Goal: Contribute content: Add original content to the website for others to see

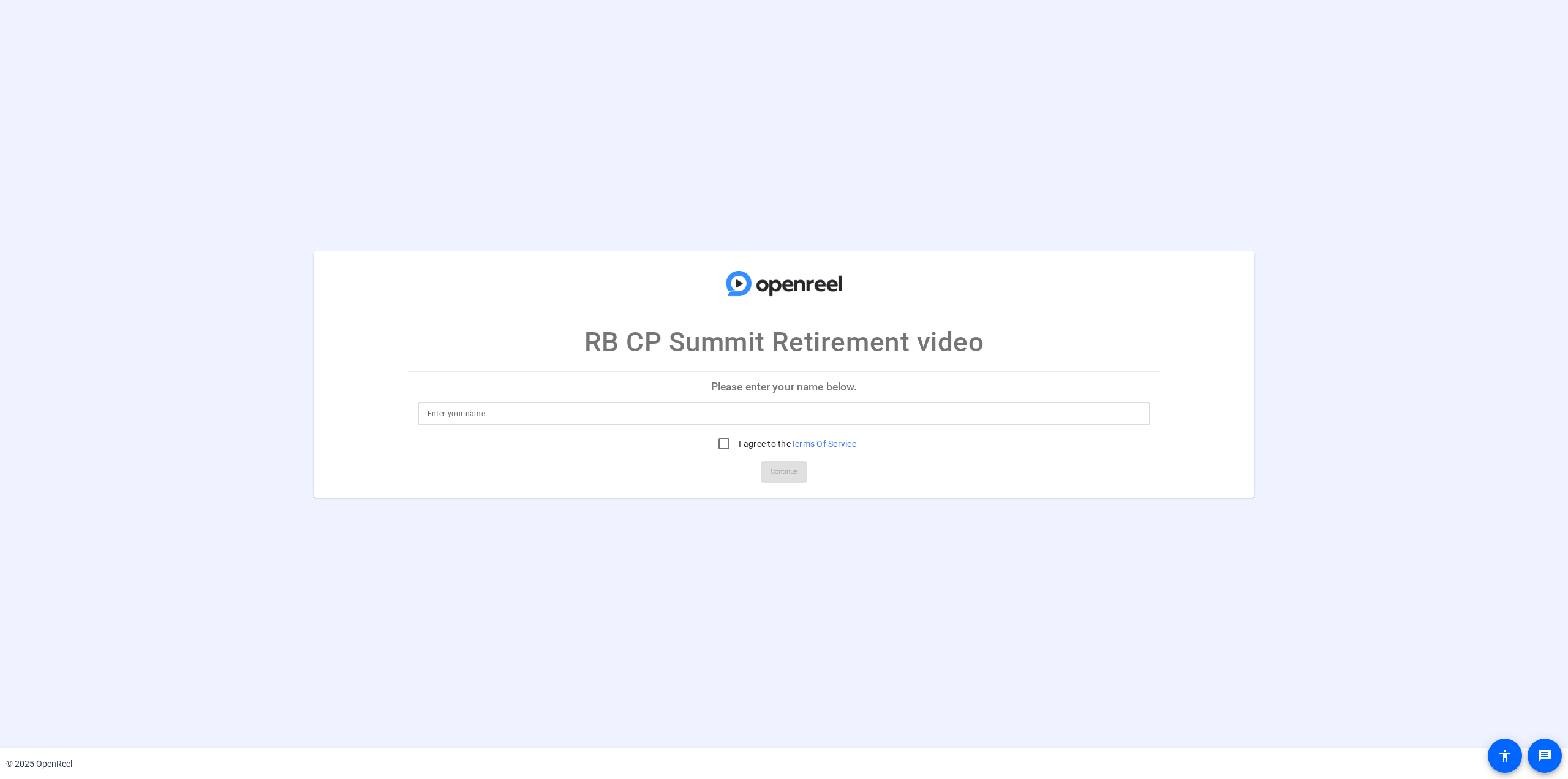
click at [762, 417] on input at bounding box center [784, 413] width 713 height 15
type input "Tyler Thomas"
click at [712, 440] on input "I agree to the Terms Of Service" at bounding box center [724, 443] width 25 height 25
checkbox input "true"
click at [812, 480] on mat-card-actions "Continue" at bounding box center [784, 471] width 763 height 32
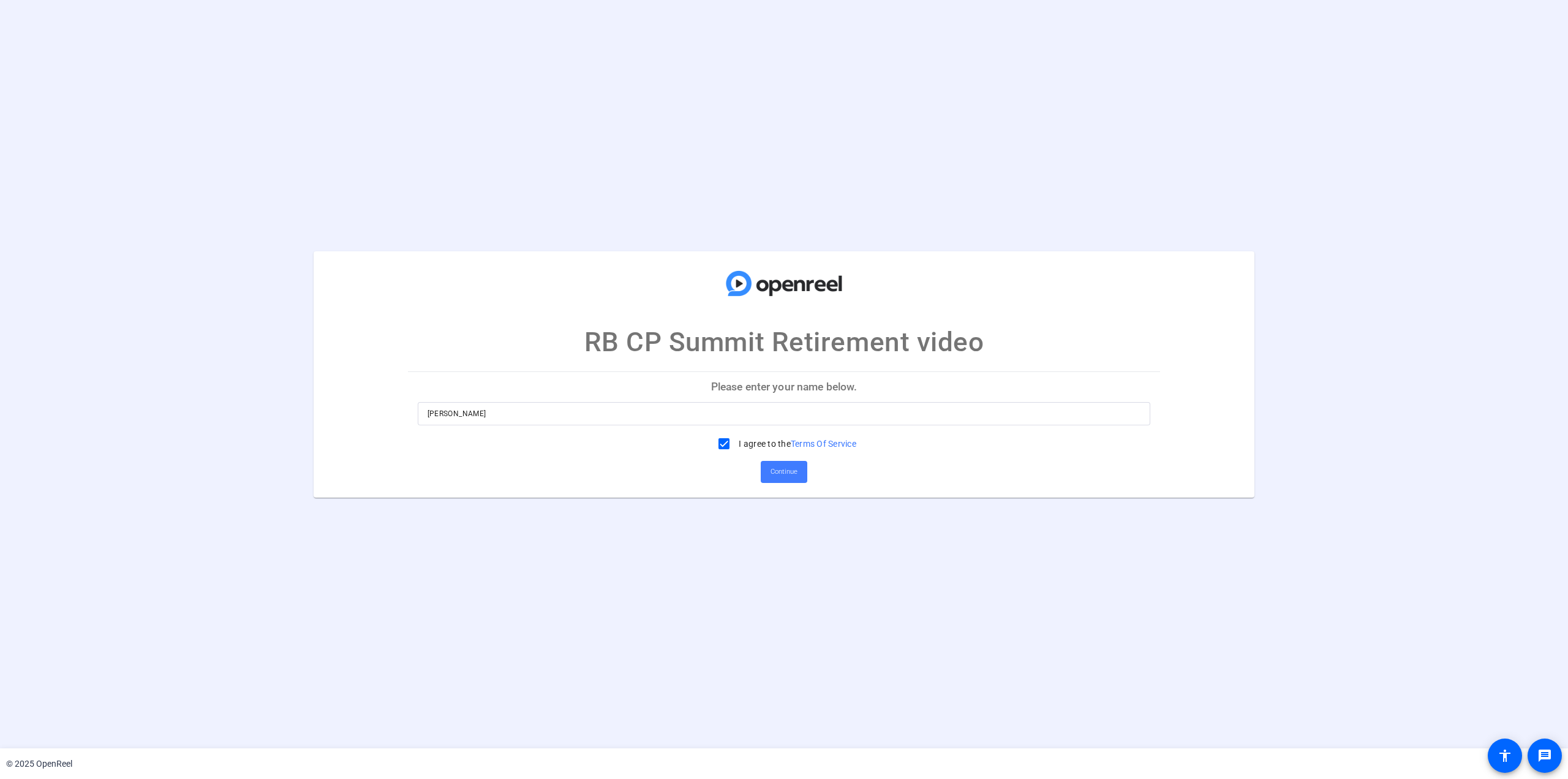
click at [799, 478] on span at bounding box center [784, 472] width 46 height 30
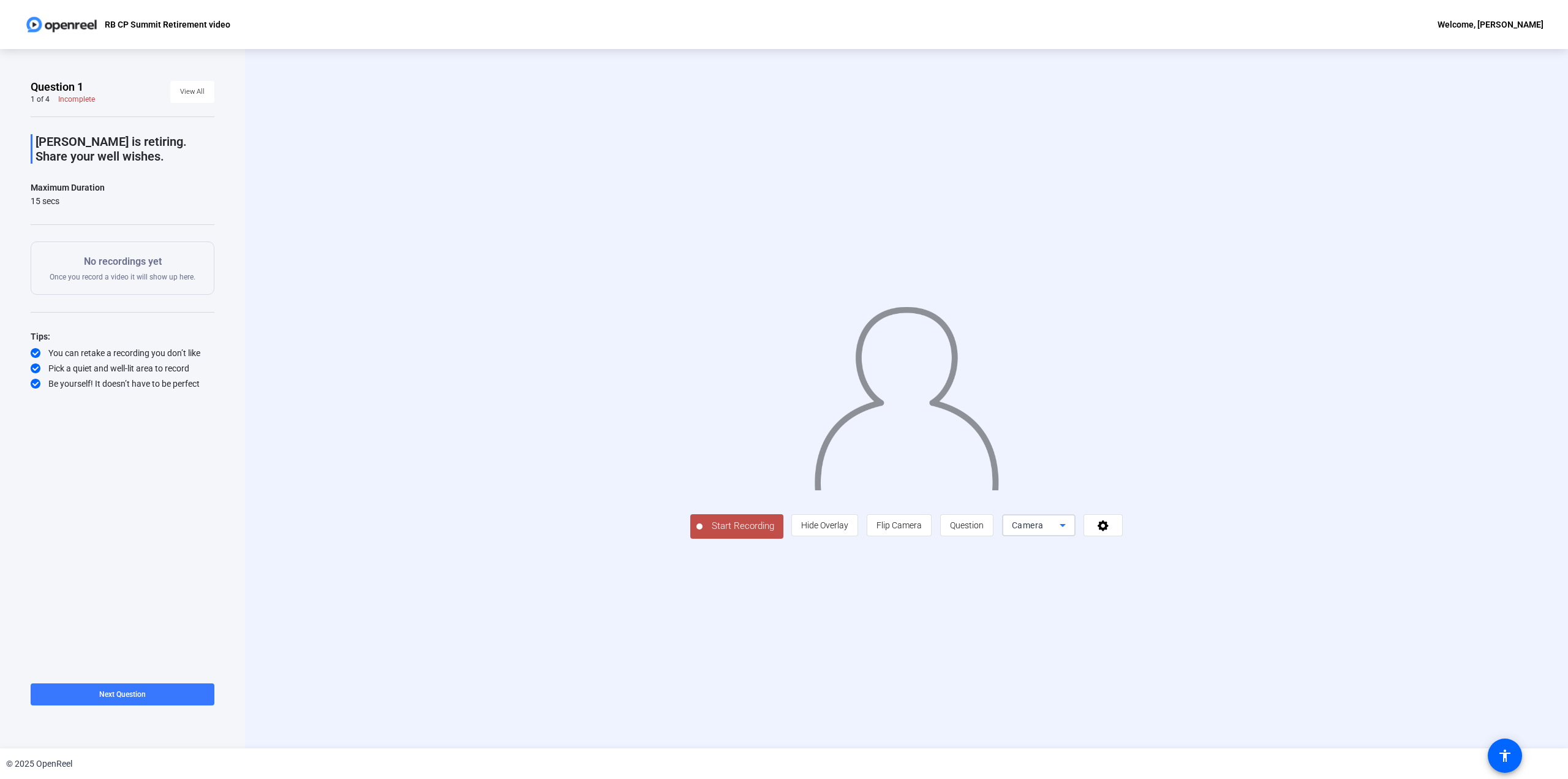
click at [1060, 532] on div "Camera" at bounding box center [1036, 525] width 48 height 15
click at [1227, 591] on div at bounding box center [784, 389] width 1568 height 779
click at [1109, 531] on icon at bounding box center [1103, 526] width 11 height 11
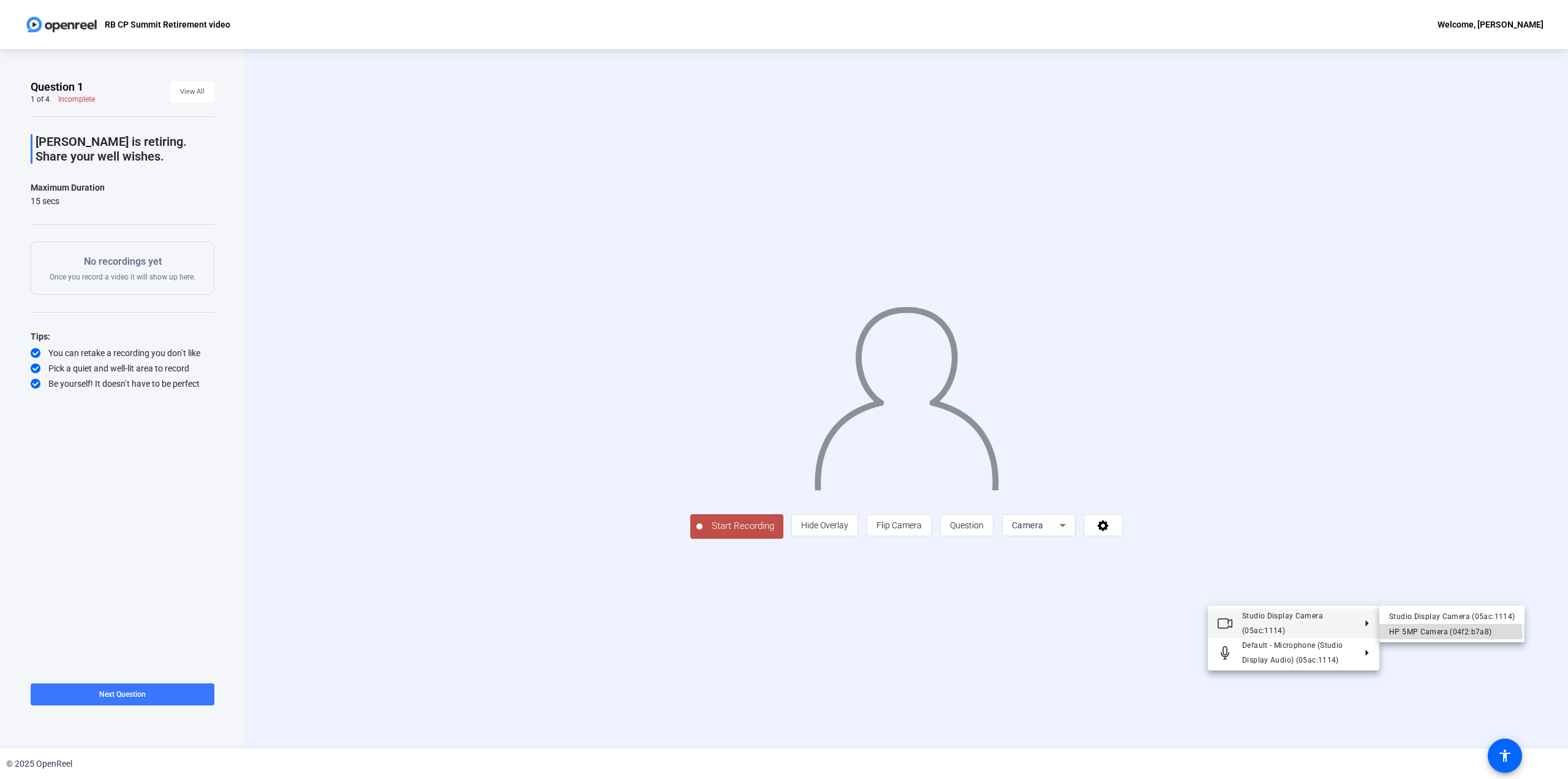
click at [1417, 636] on div "HP 5MP Camera (04f2:b7a8)" at bounding box center [1451, 631] width 126 height 15
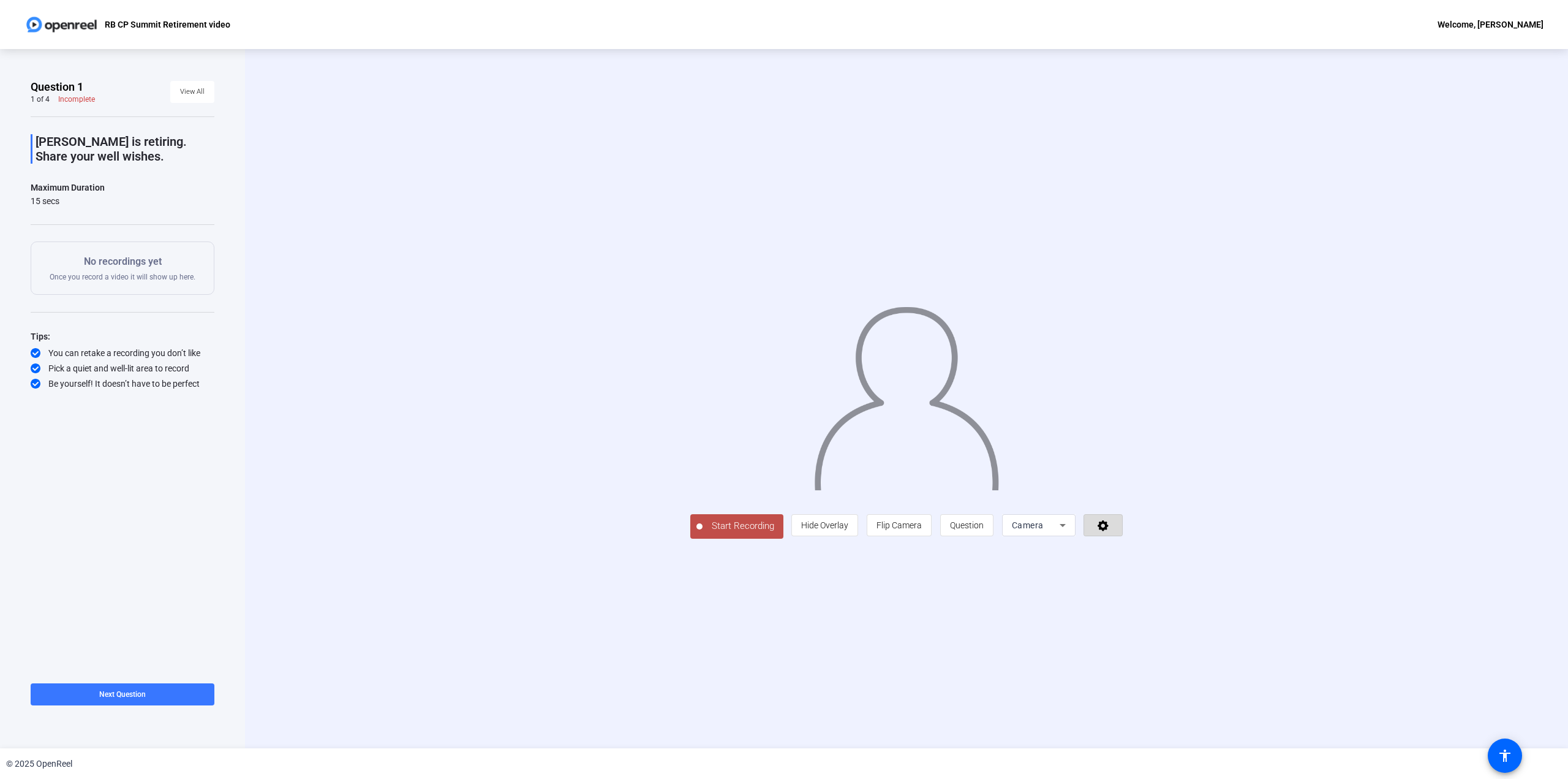
click at [1110, 531] on icon at bounding box center [1103, 525] width 14 height 12
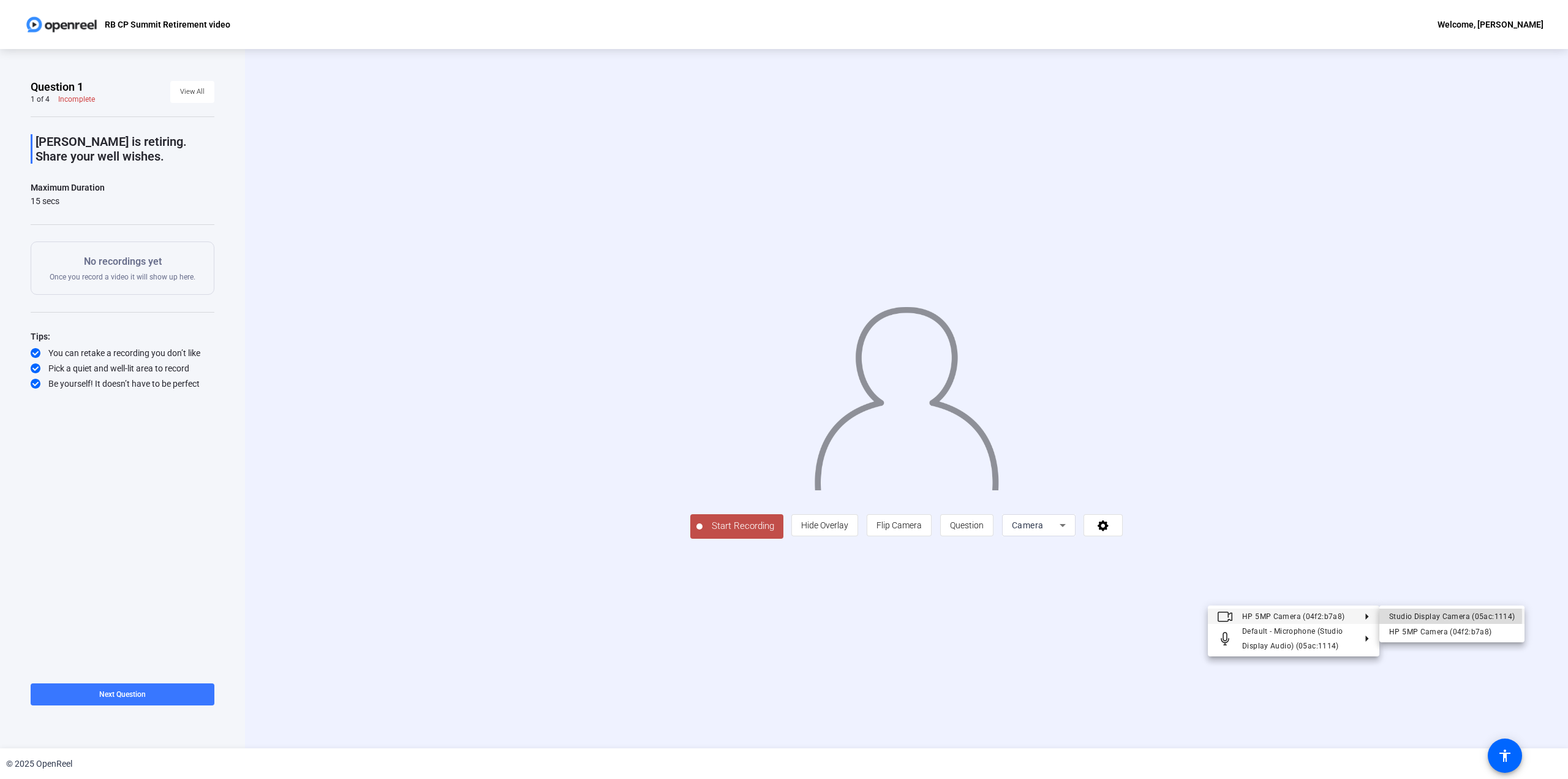
click at [1390, 617] on div "Studio Display Camera (05ac:1114)" at bounding box center [1451, 616] width 126 height 15
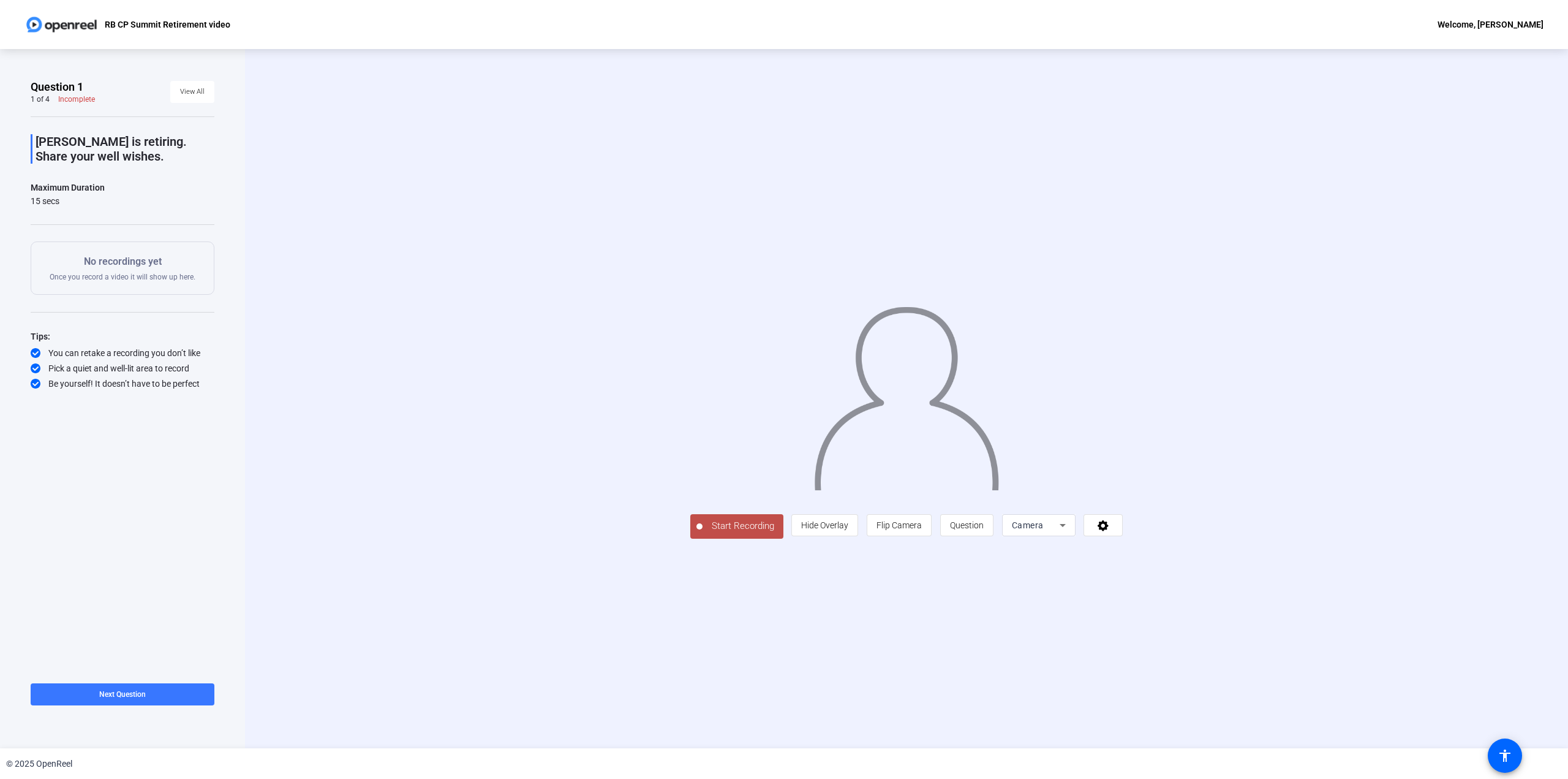
click at [649, 620] on div "Start Recording person Hide Overlay flip Flip Camera question_mark Question Cam…" at bounding box center [907, 398] width 1323 height 699
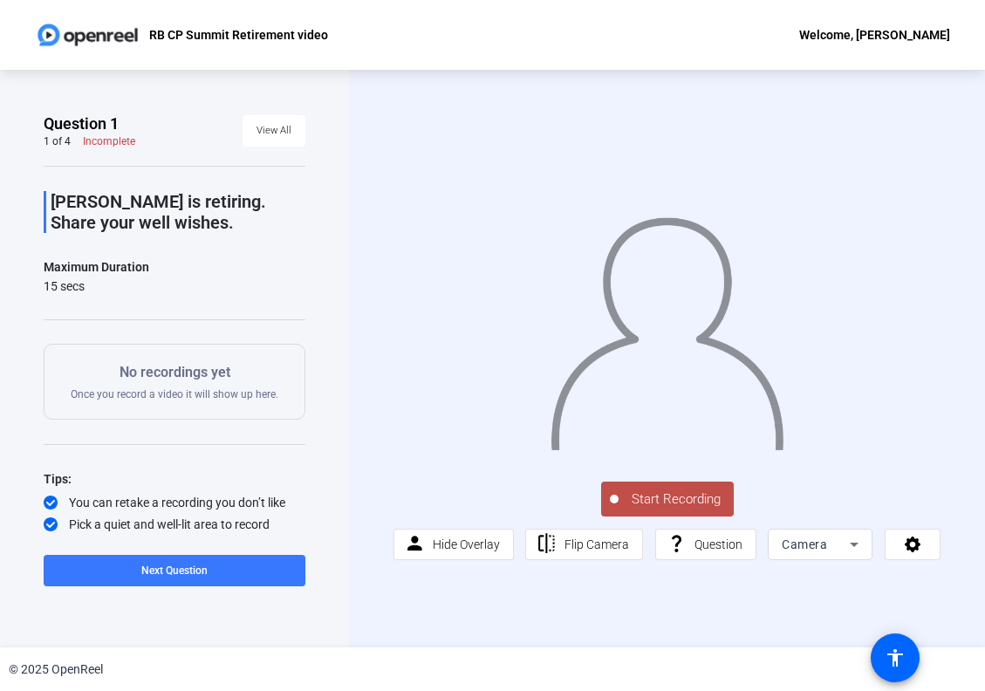
click at [632, 496] on span "Start Recording" at bounding box center [675, 499] width 115 height 20
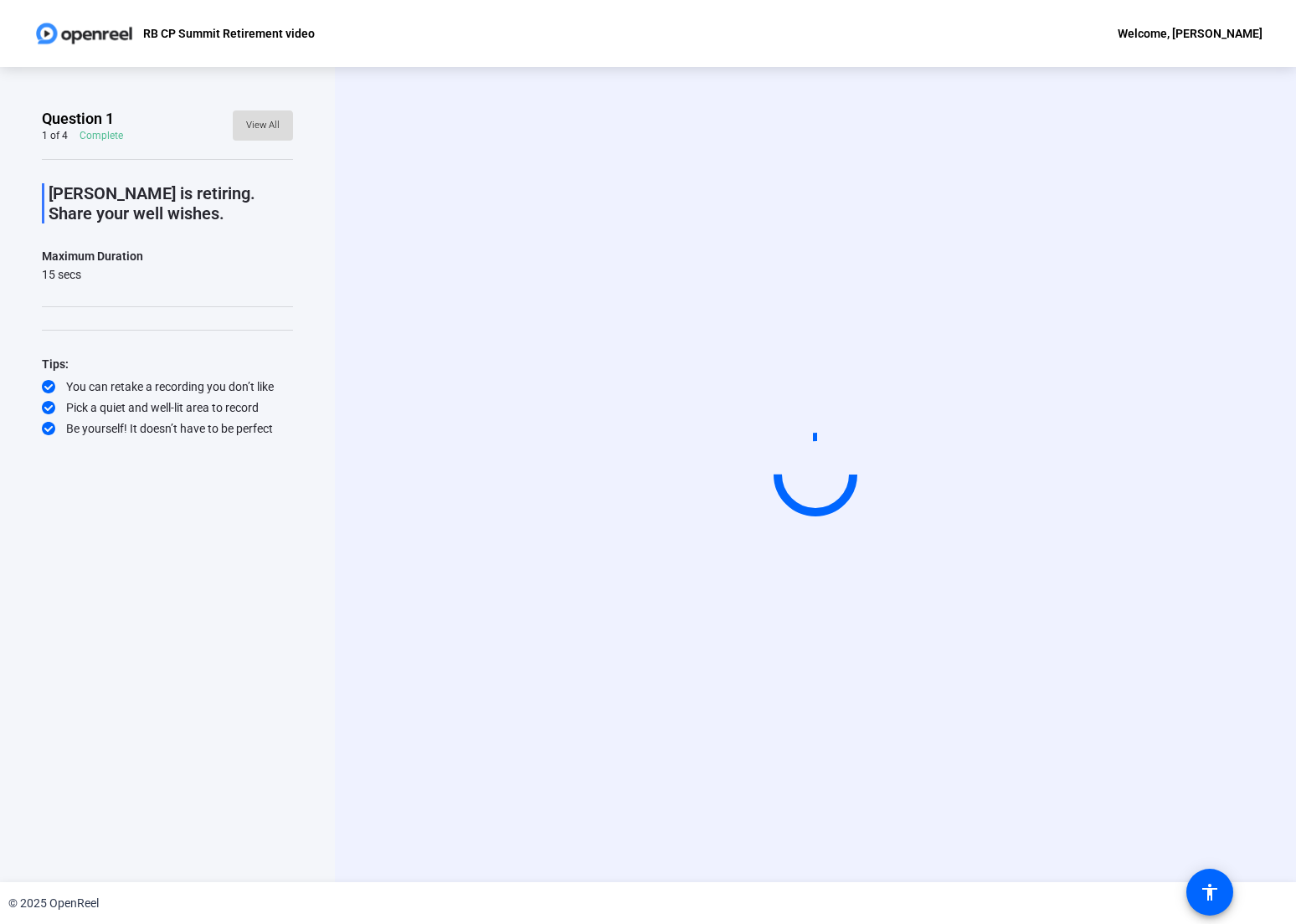
click at [258, 134] on span "View All" at bounding box center [262, 126] width 34 height 25
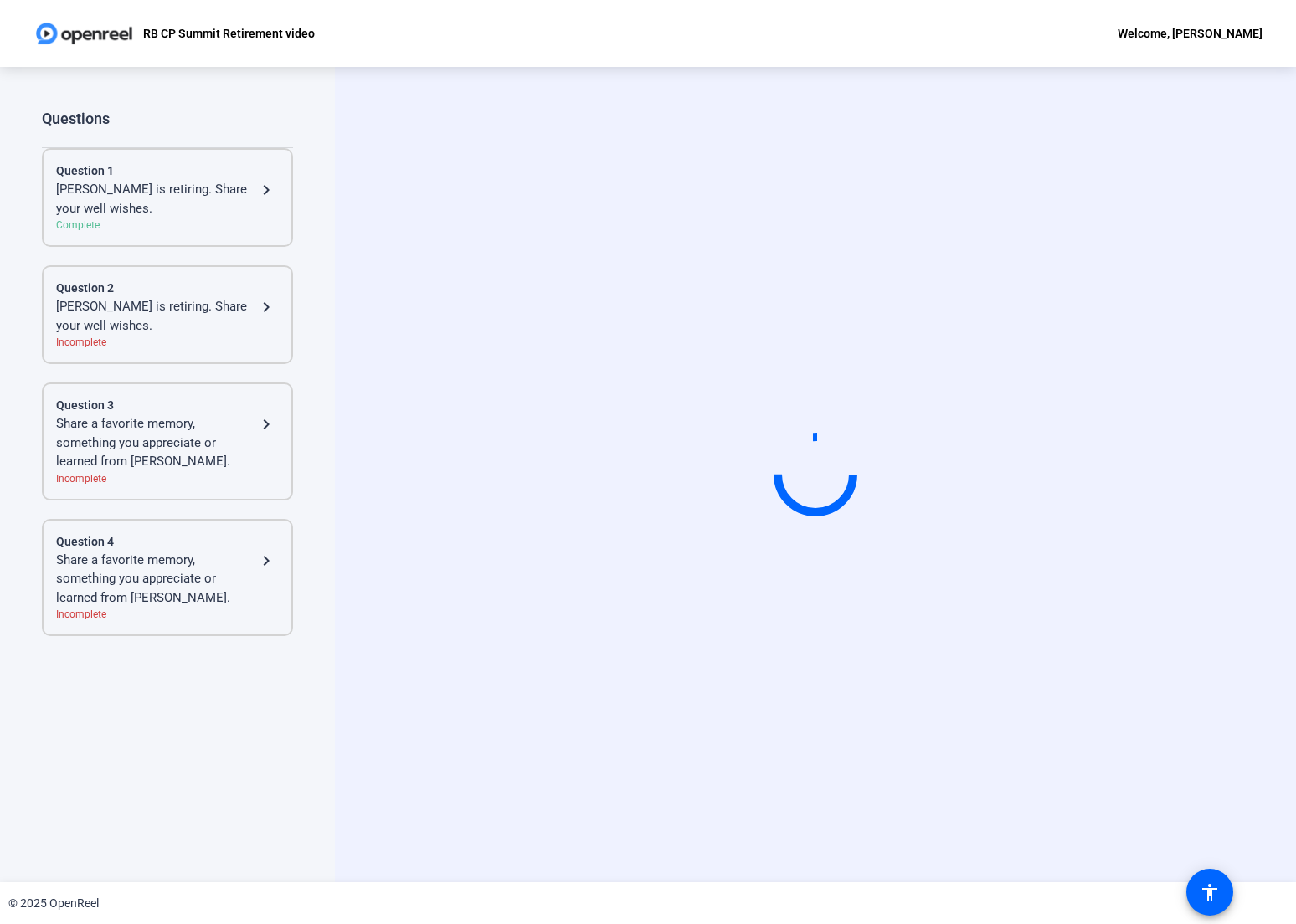
click at [257, 200] on mat-icon "navigate_next" at bounding box center [266, 190] width 20 height 20
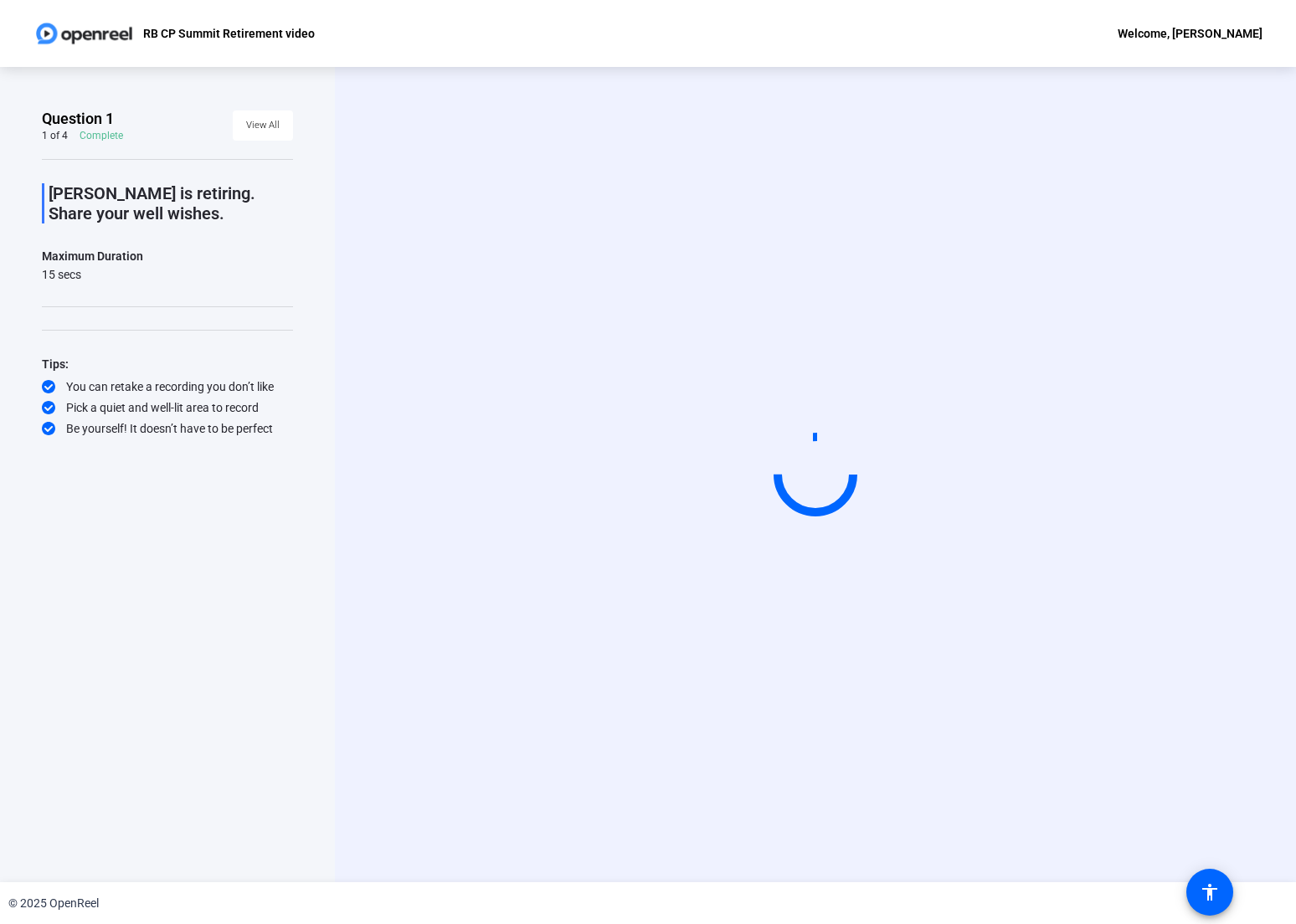
click at [843, 480] on circle at bounding box center [815, 474] width 84 height 83
click at [270, 128] on span "View All" at bounding box center [262, 126] width 34 height 25
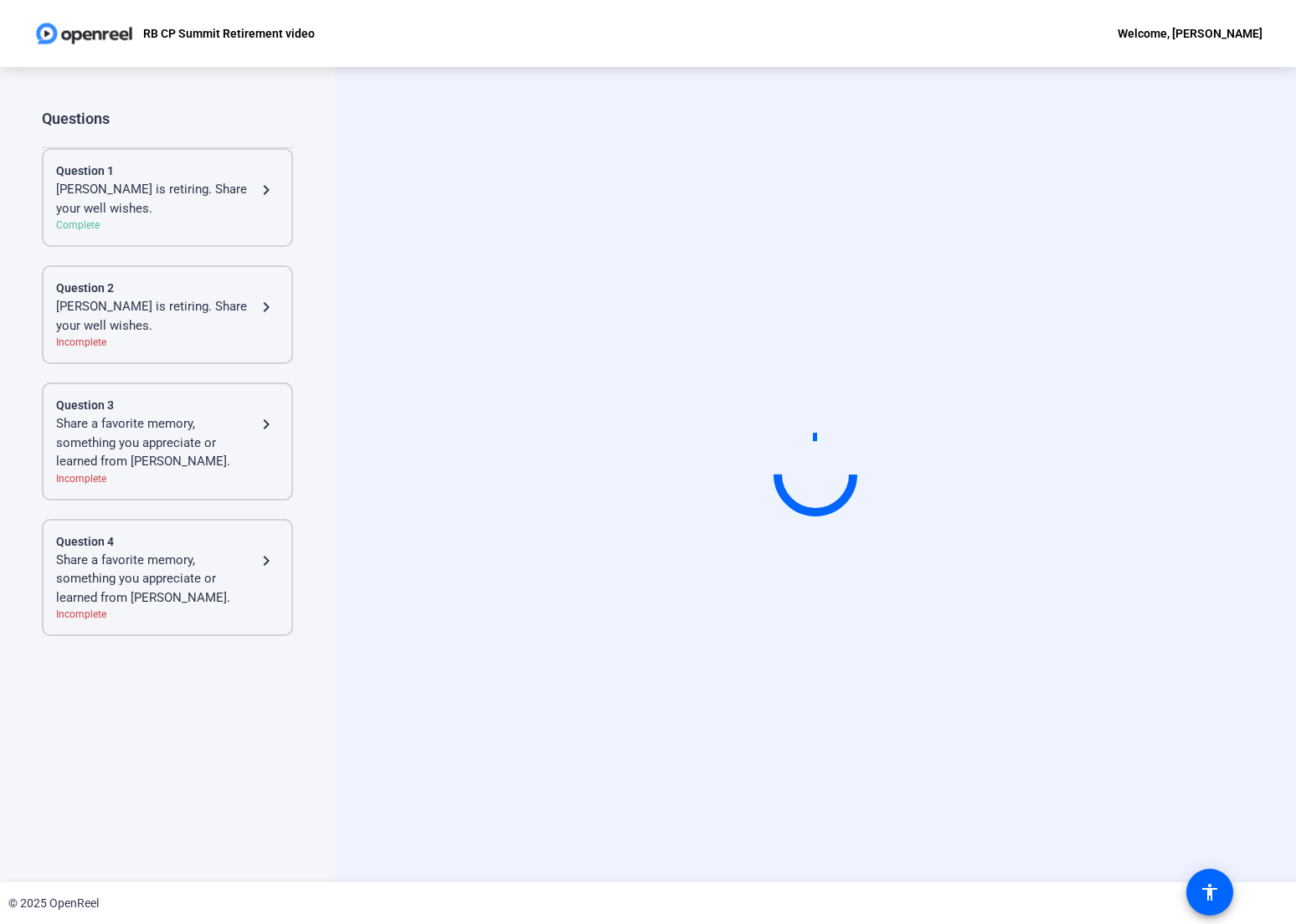
click at [276, 113] on div "Questions" at bounding box center [168, 118] width 252 height 20
click at [267, 212] on div "Debbie Fried is retiring. Share your well wishes. navigate_next" at bounding box center [167, 199] width 223 height 37
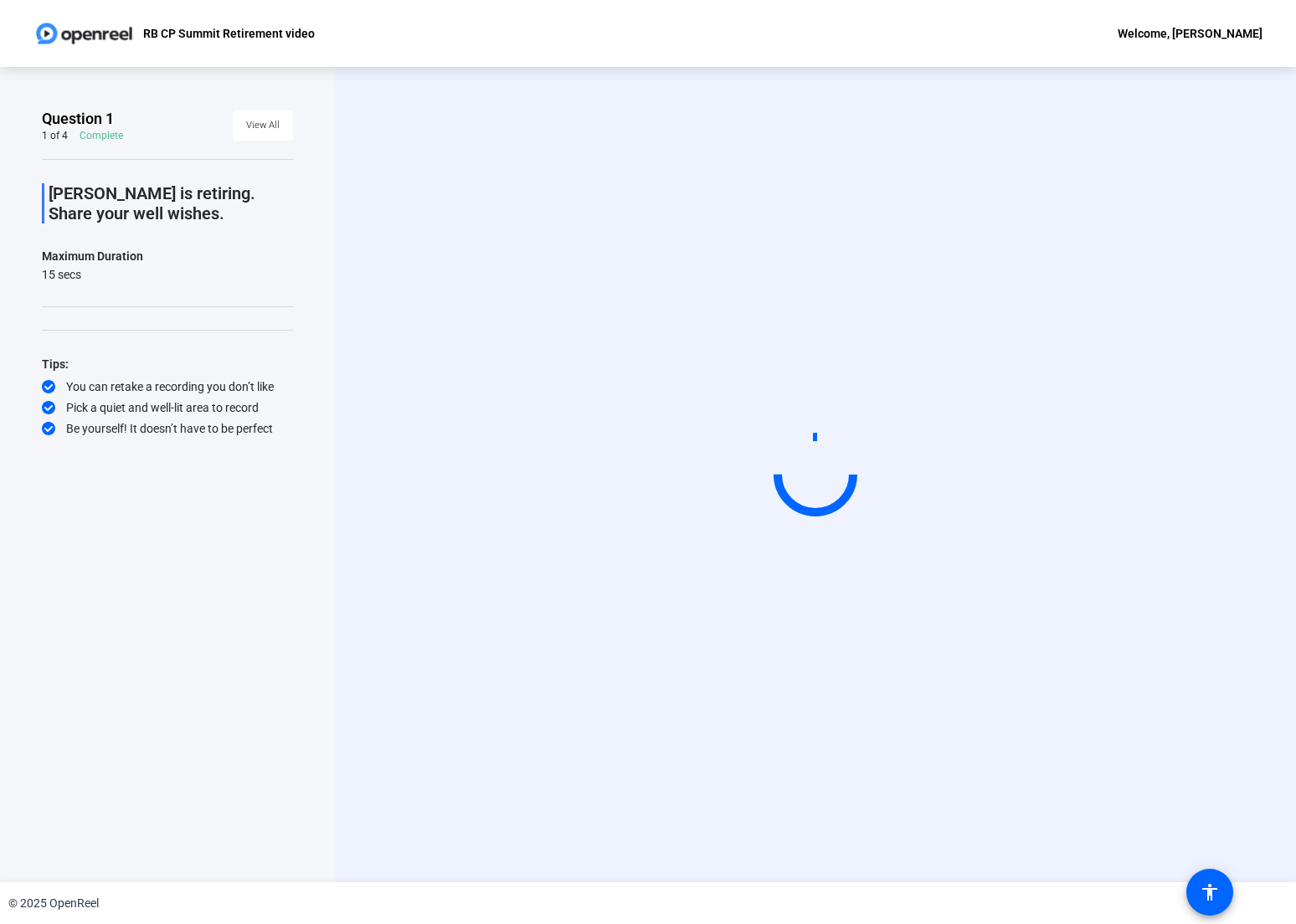
click at [44, 386] on icon at bounding box center [49, 387] width 13 height 13
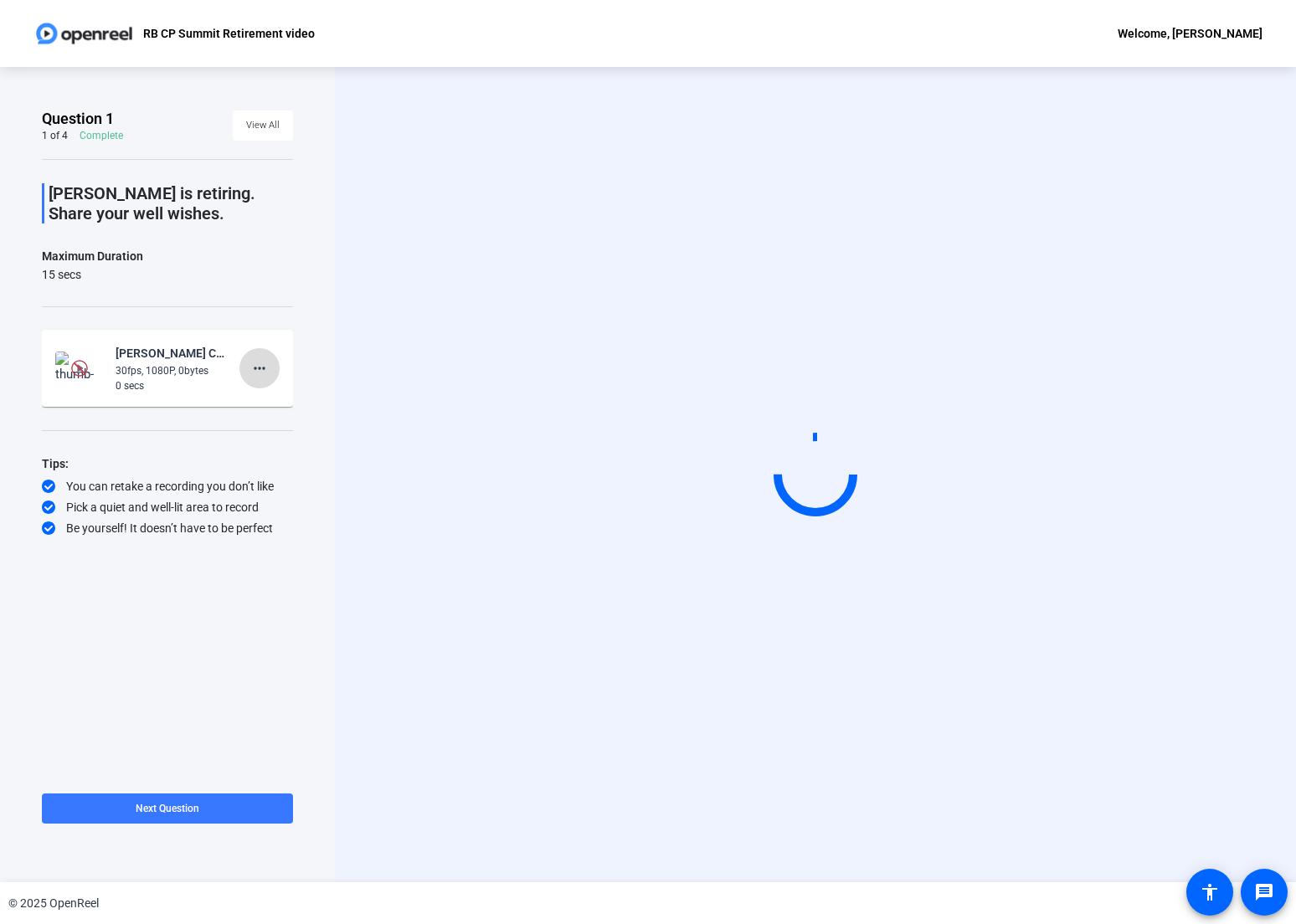
click at [262, 367] on mat-icon "more_horiz" at bounding box center [259, 367] width 20 height 20
click at [266, 418] on span "Retake" at bounding box center [286, 424] width 67 height 20
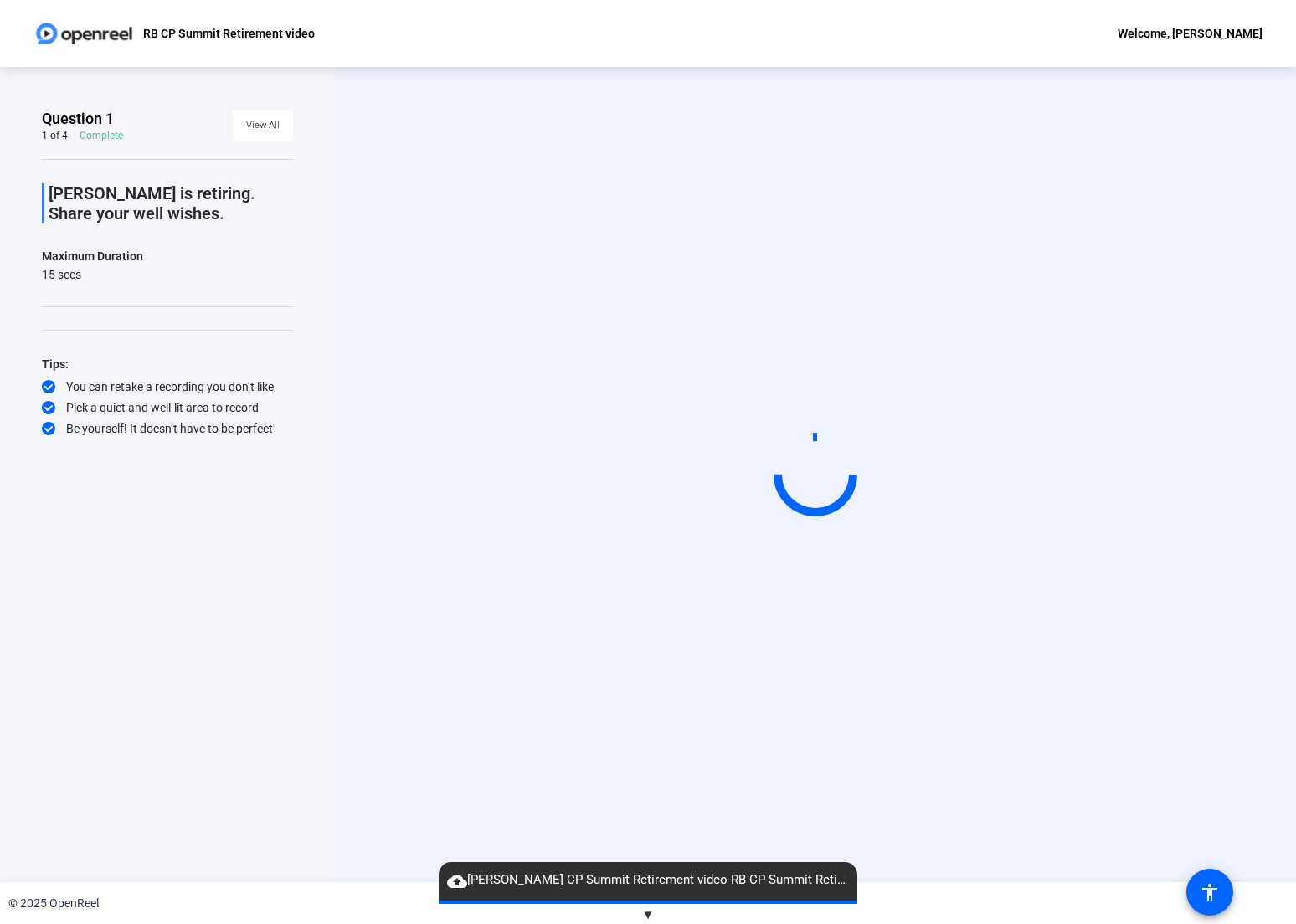
click at [649, 916] on span "▼" at bounding box center [648, 915] width 12 height 15
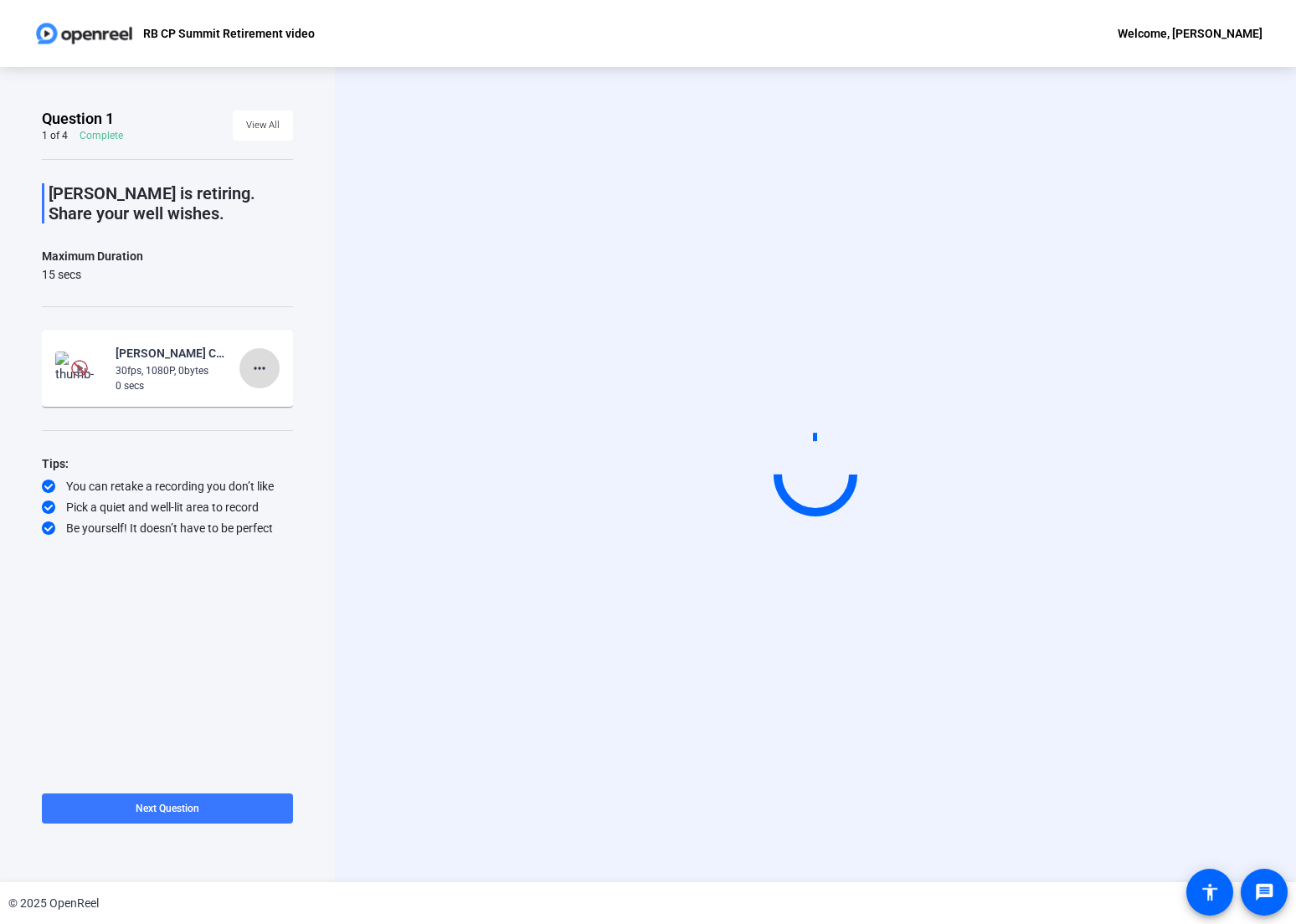
click at [246, 367] on span at bounding box center [259, 368] width 40 height 40
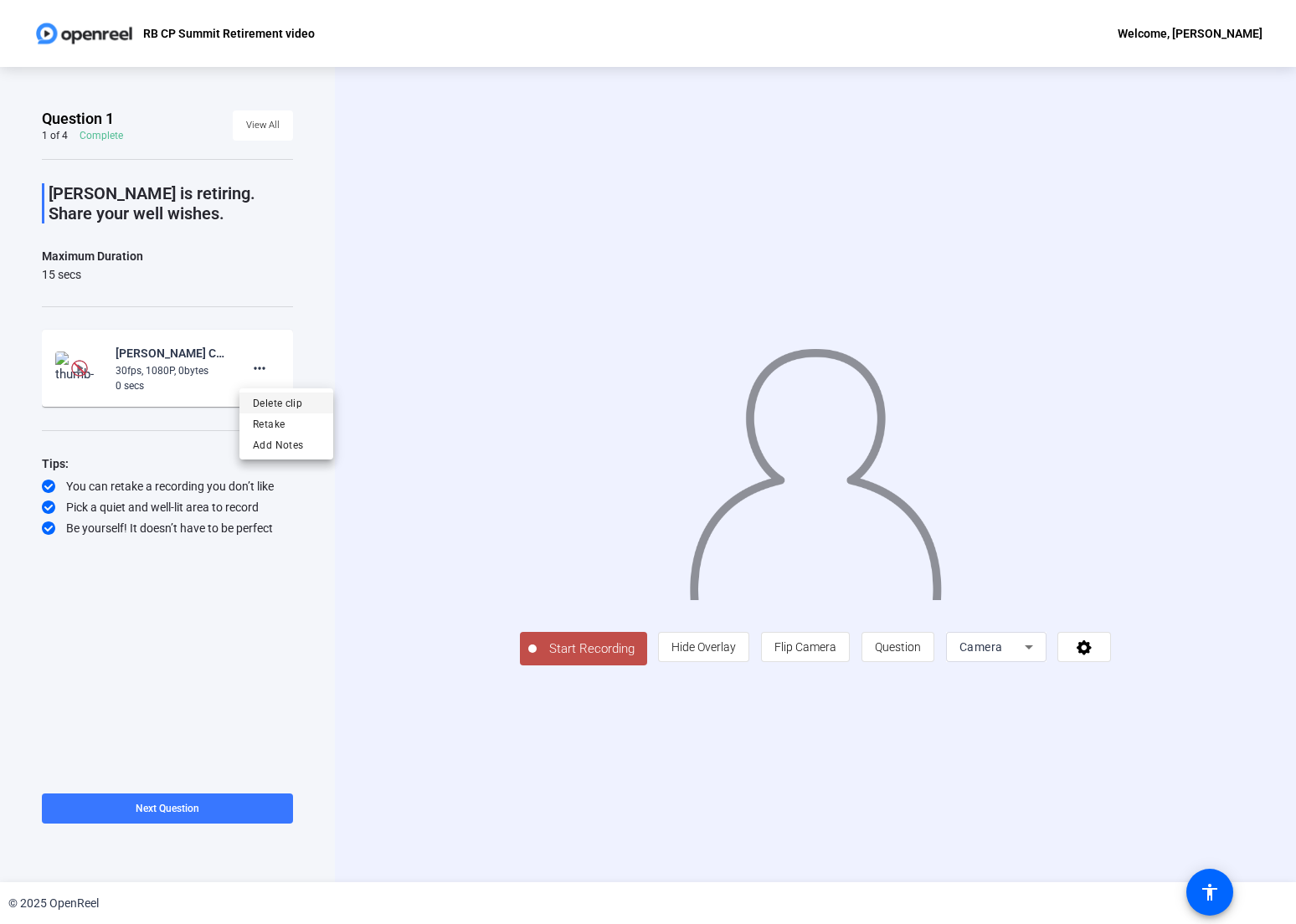
click at [270, 403] on span "Delete clip" at bounding box center [286, 403] width 67 height 20
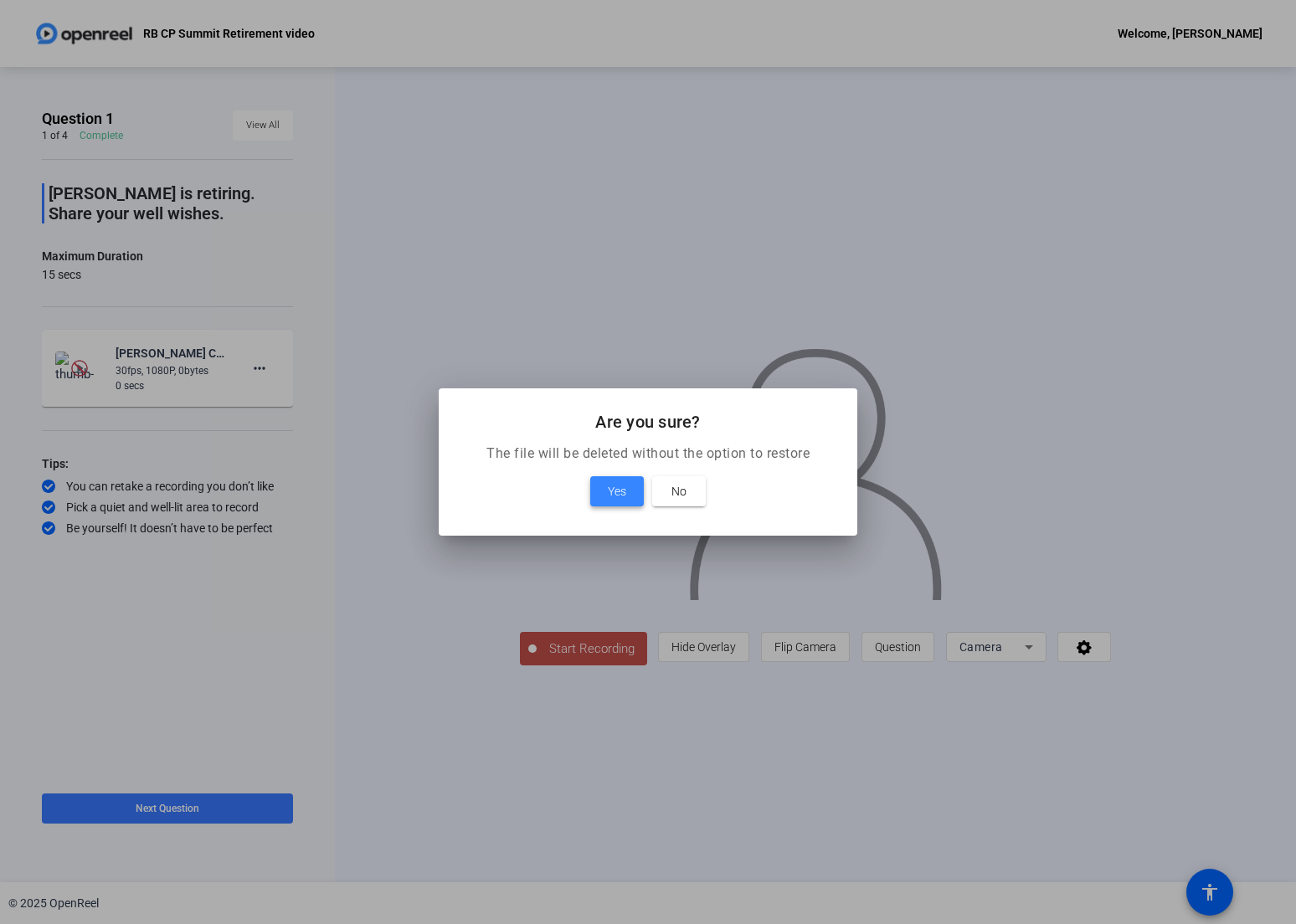
click at [612, 499] on span "Yes" at bounding box center [616, 491] width 18 height 20
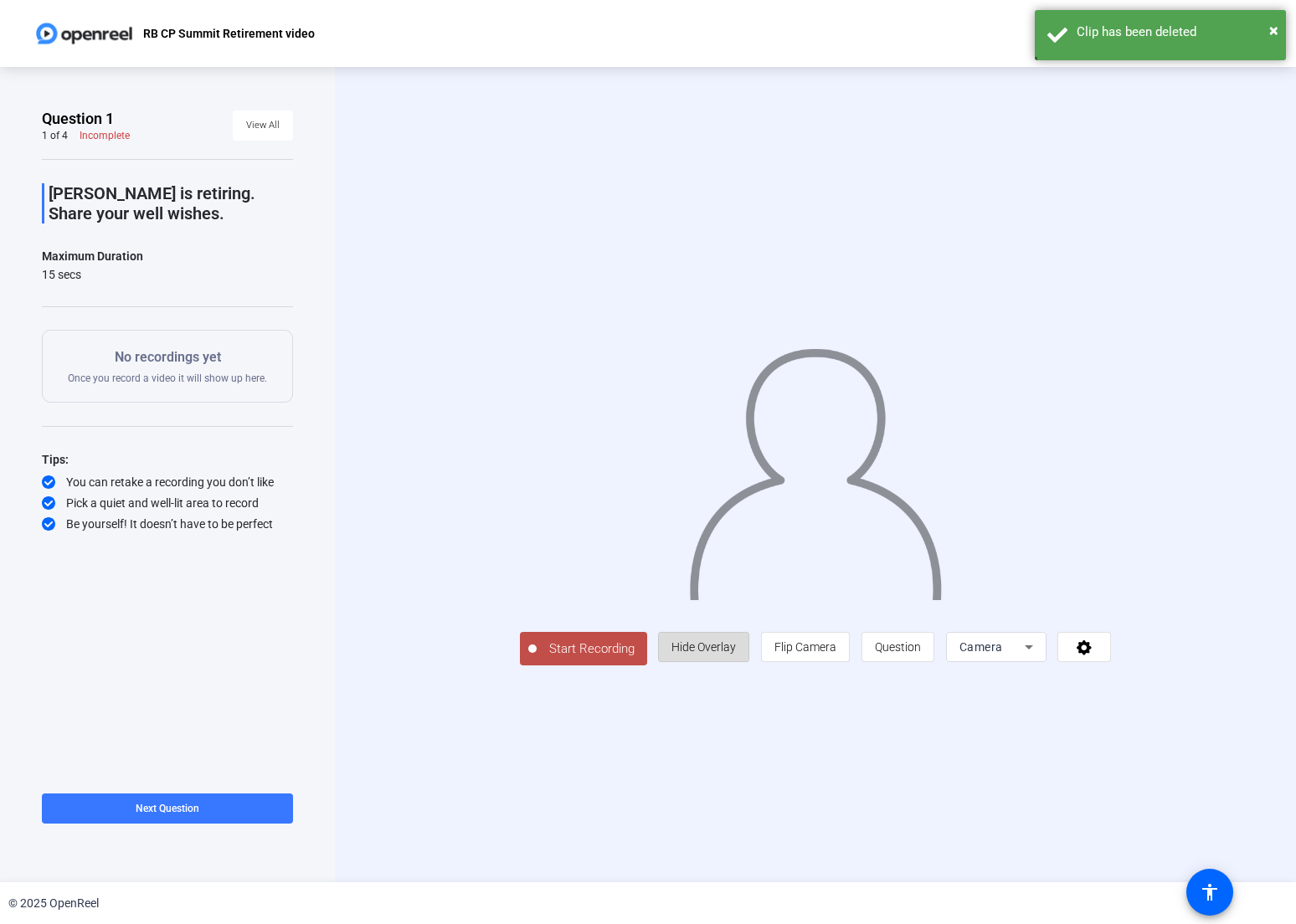
click at [749, 667] on span at bounding box center [703, 647] width 89 height 40
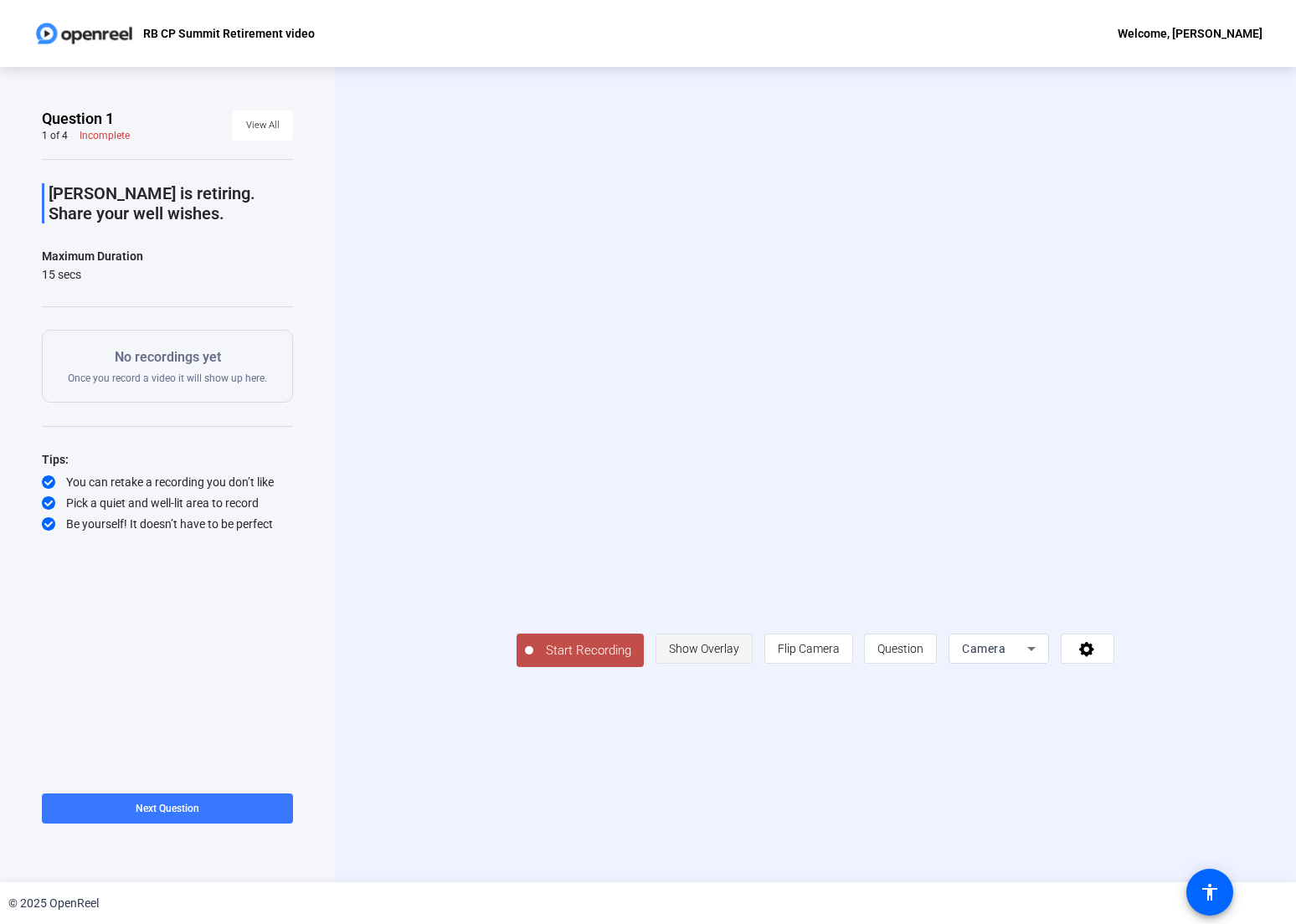
click at [739, 655] on span "Show Overlay" at bounding box center [704, 649] width 70 height 13
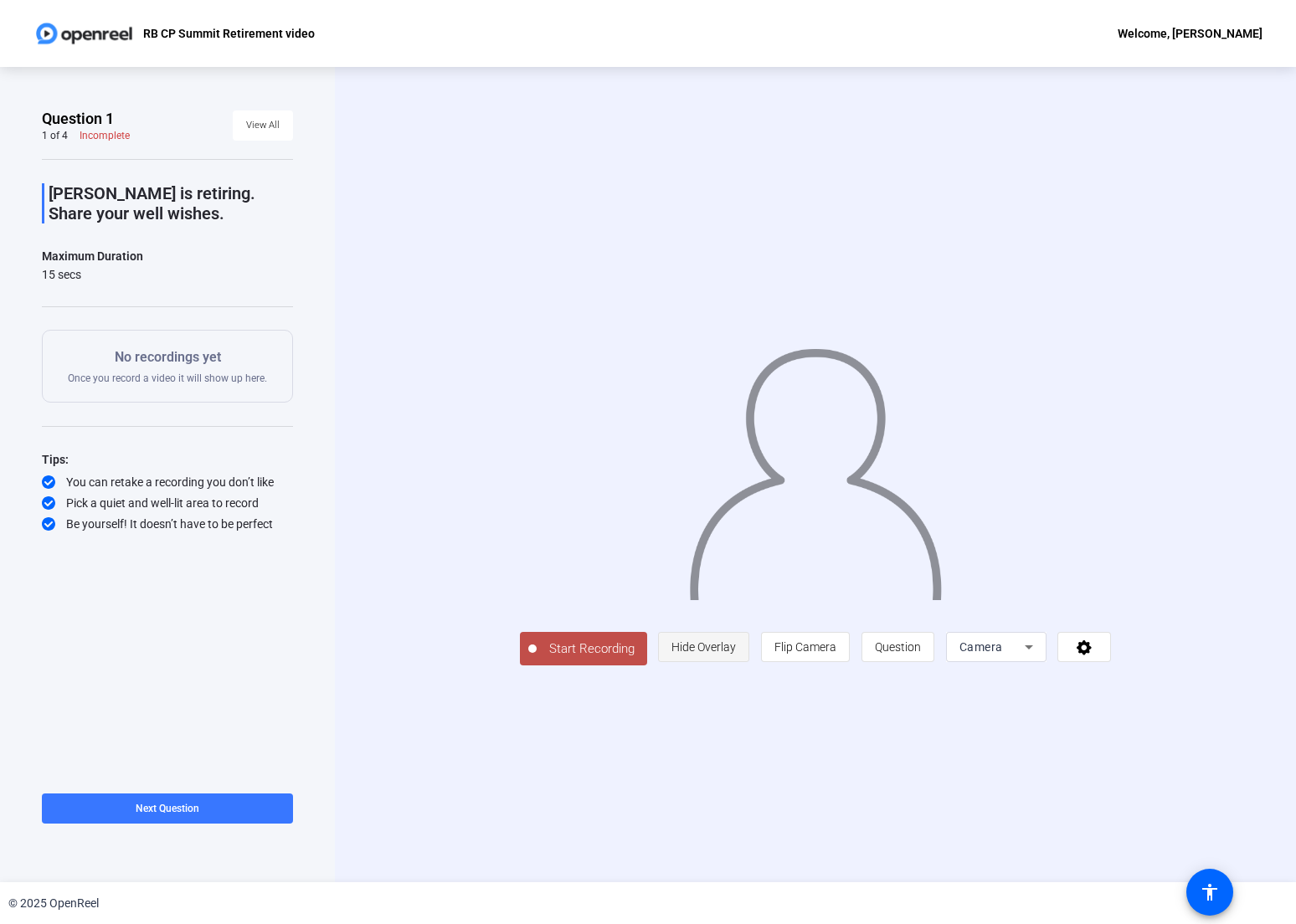
click at [736, 653] on span "Hide Overlay" at bounding box center [704, 647] width 64 height 13
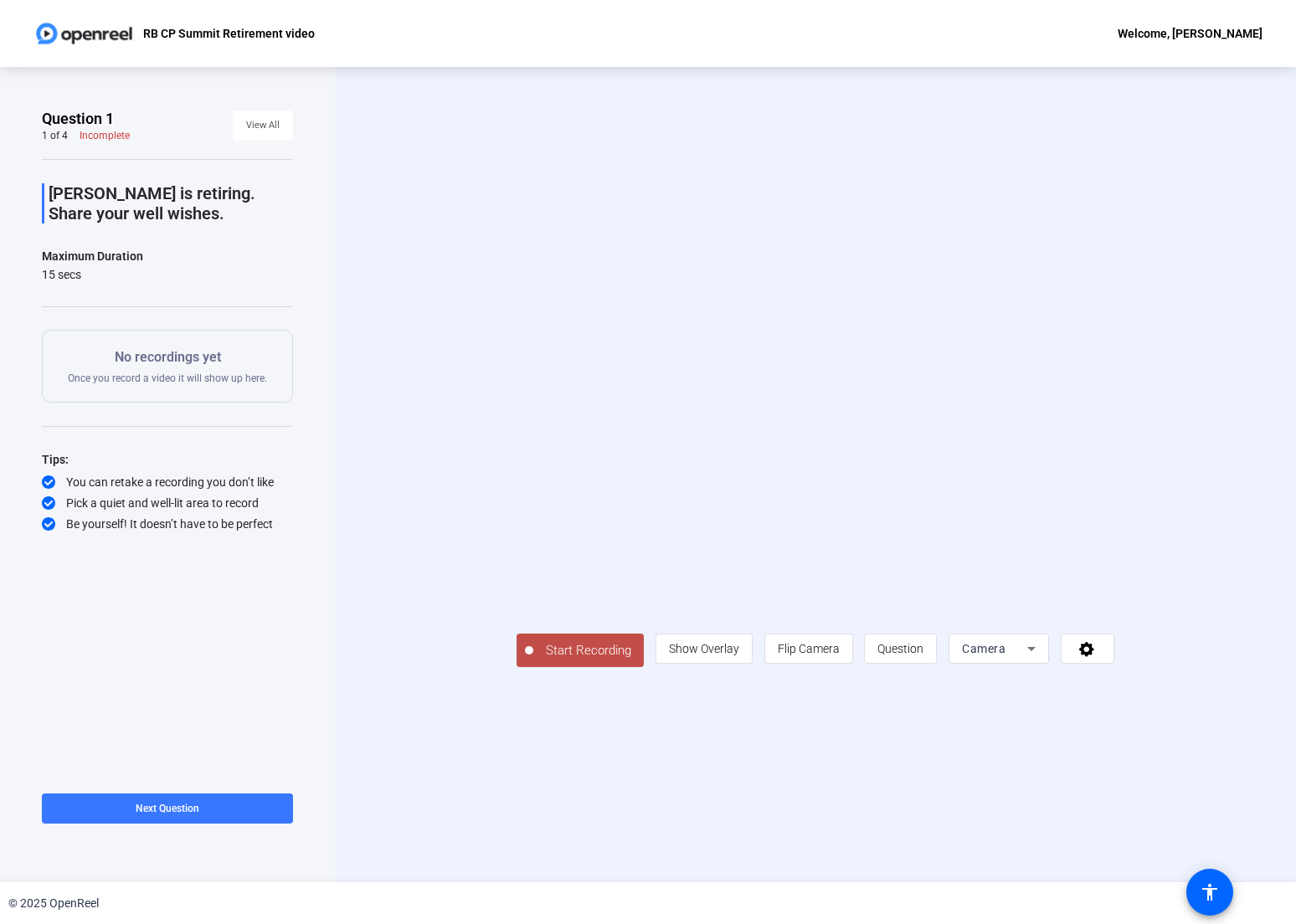
click at [534, 660] on span "Start Recording" at bounding box center [588, 651] width 110 height 19
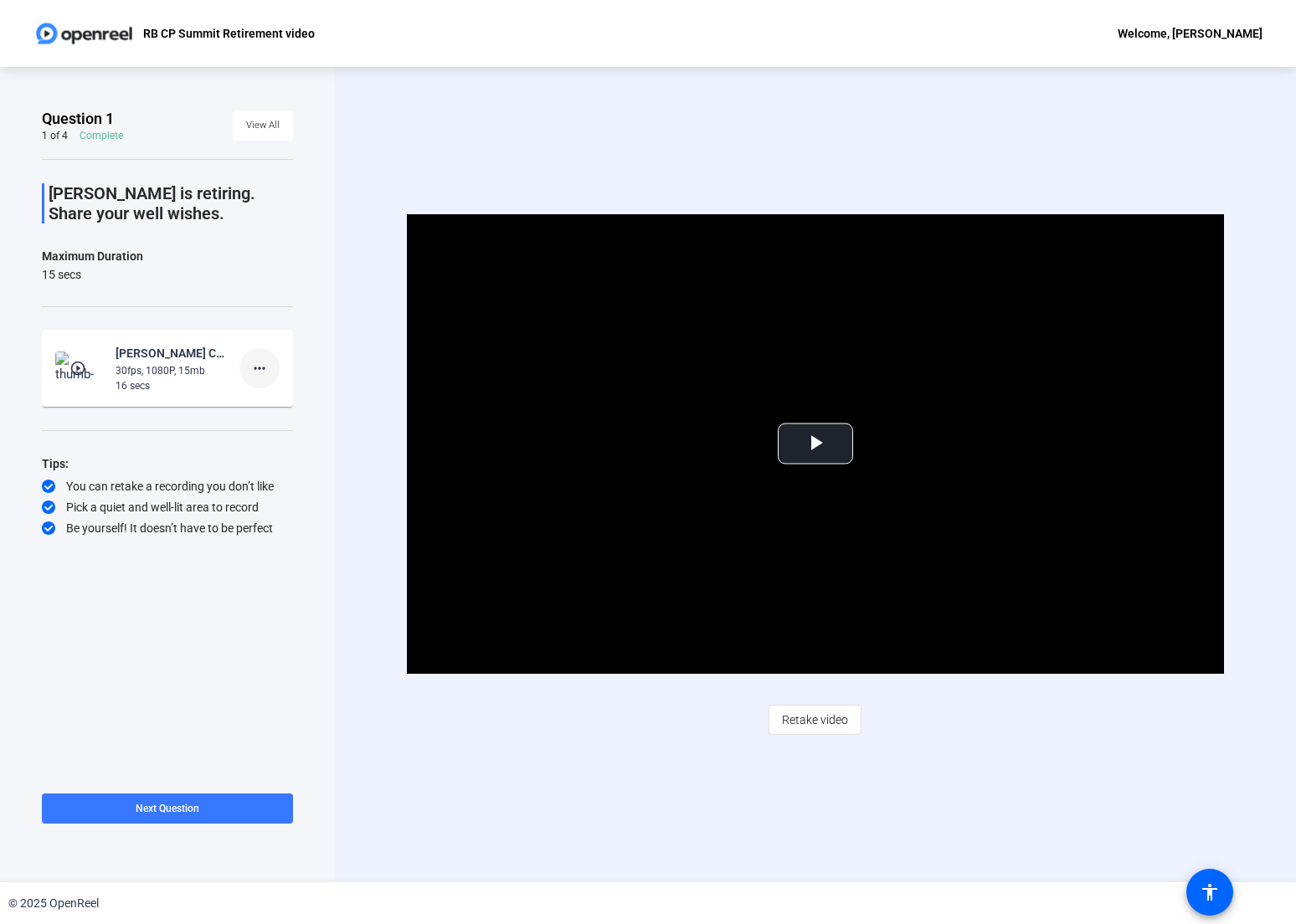
click at [251, 369] on mat-icon "more_horiz" at bounding box center [259, 367] width 20 height 20
click at [258, 399] on span "Delete clip" at bounding box center [286, 403] width 67 height 20
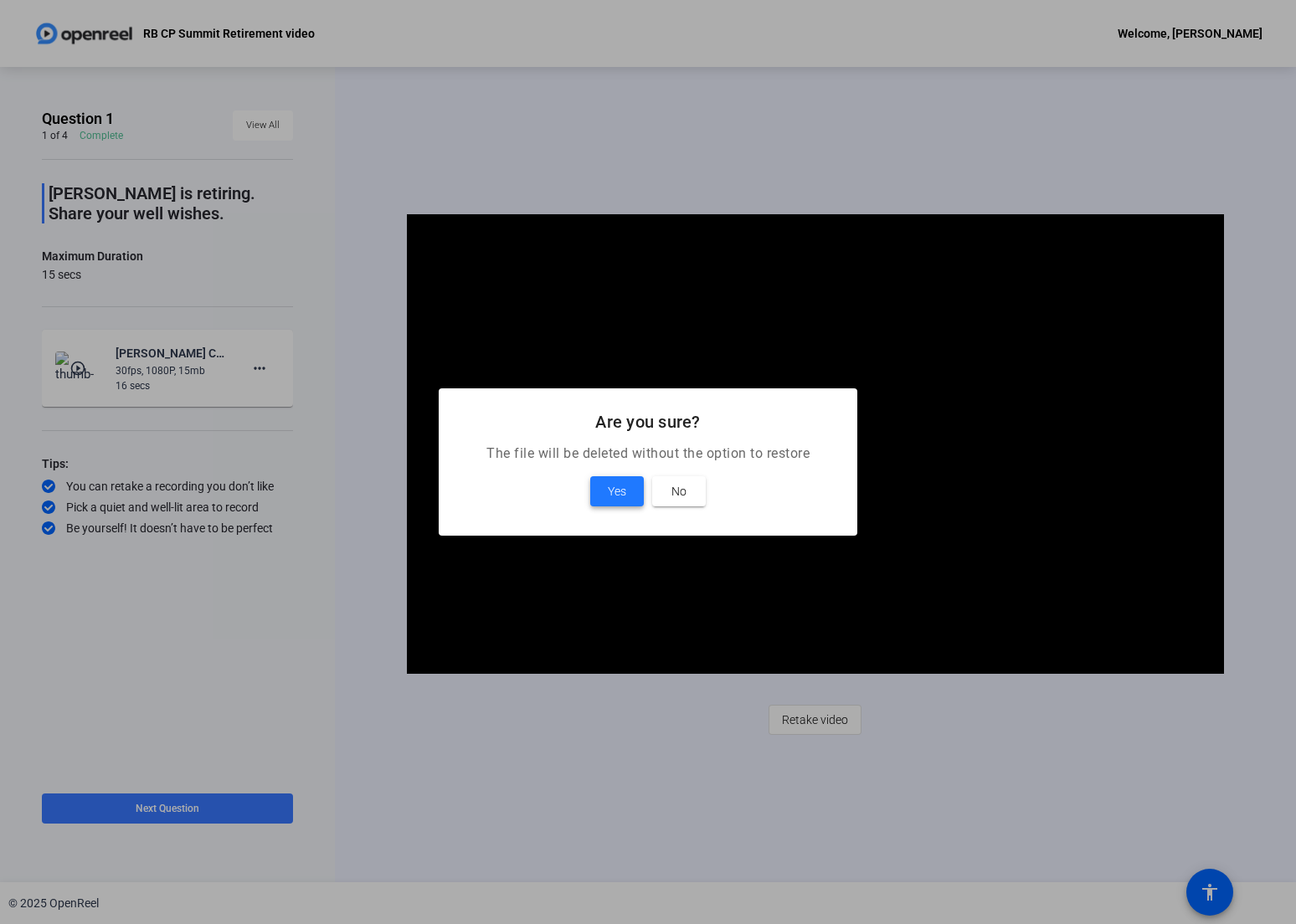
click at [612, 488] on span "Yes" at bounding box center [616, 491] width 18 height 20
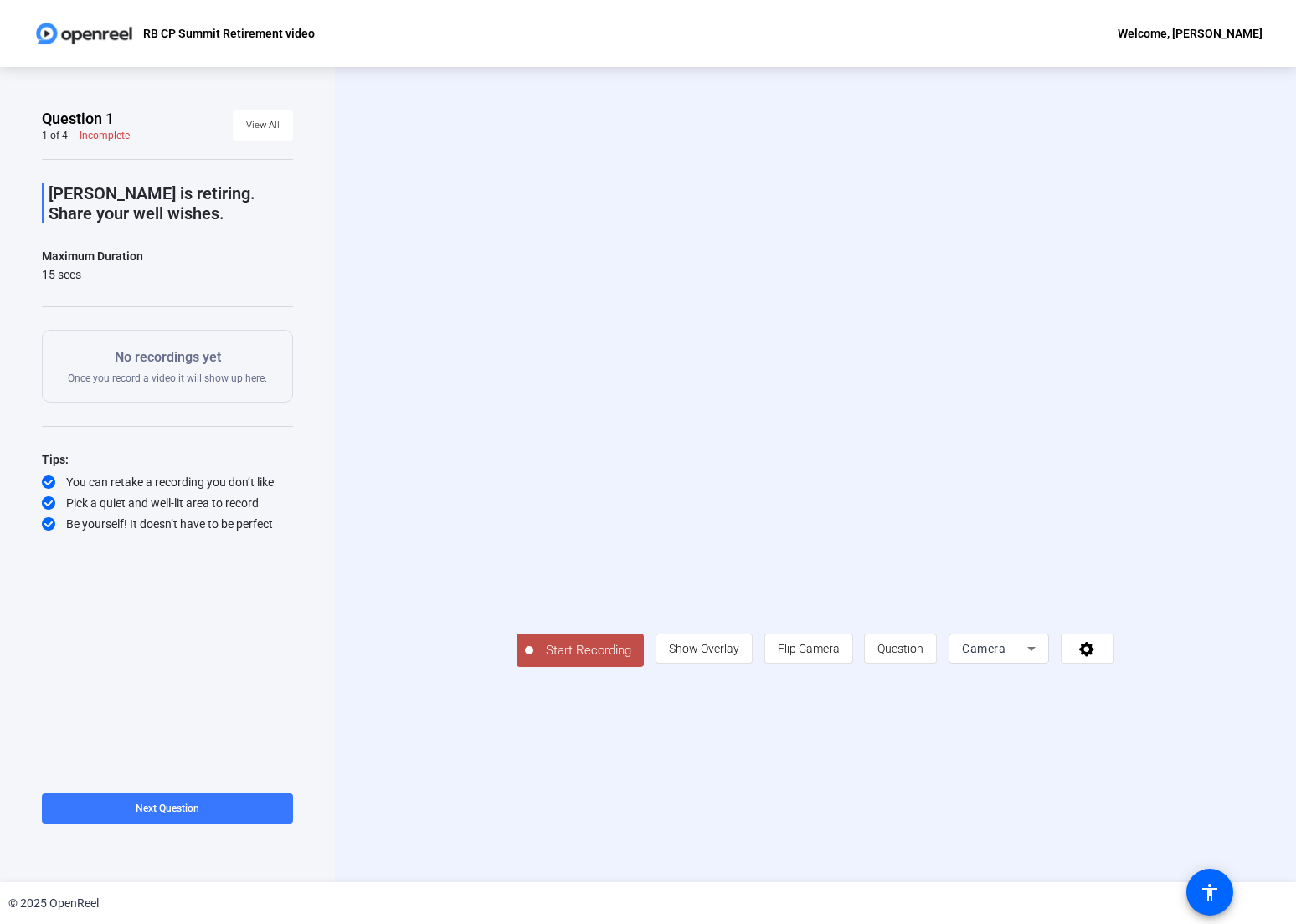
click at [534, 660] on span "Start Recording" at bounding box center [588, 651] width 110 height 19
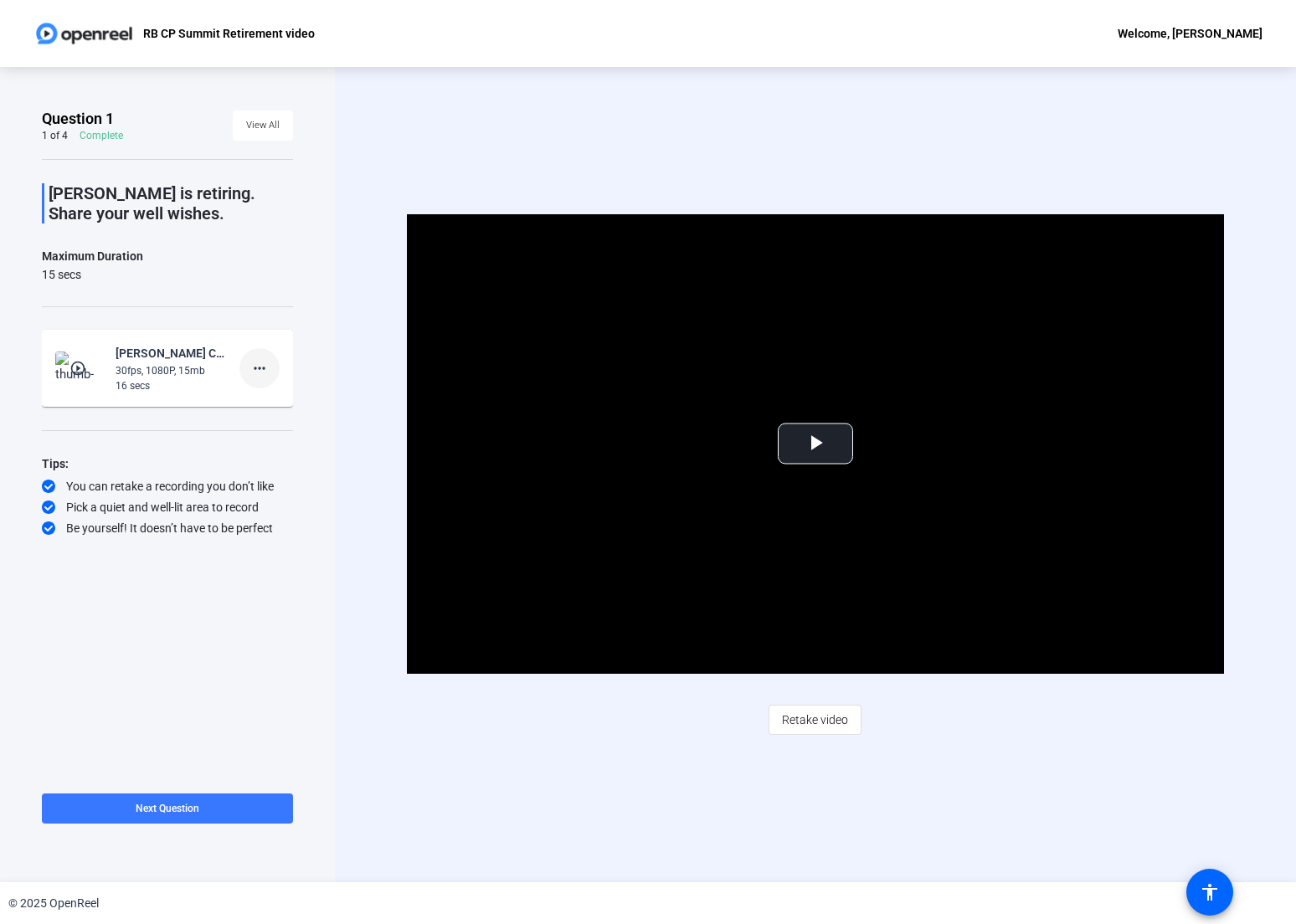
click at [257, 364] on mat-icon "more_horiz" at bounding box center [259, 367] width 20 height 20
click at [276, 424] on span "Retake" at bounding box center [286, 424] width 67 height 20
click at [816, 443] on span "Video Player" at bounding box center [816, 443] width 0 height 0
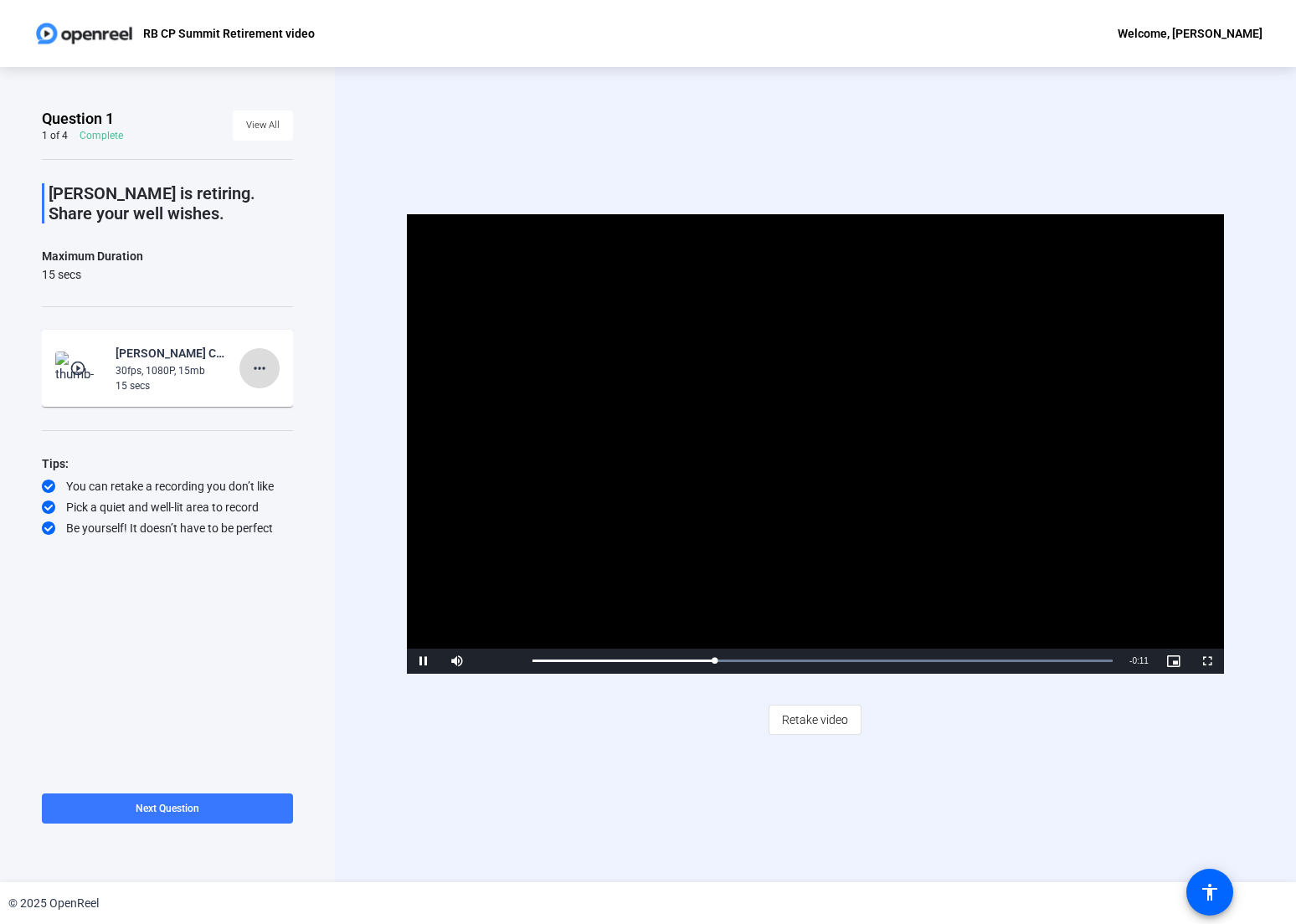
click at [262, 367] on mat-icon "more_horiz" at bounding box center [259, 367] width 20 height 20
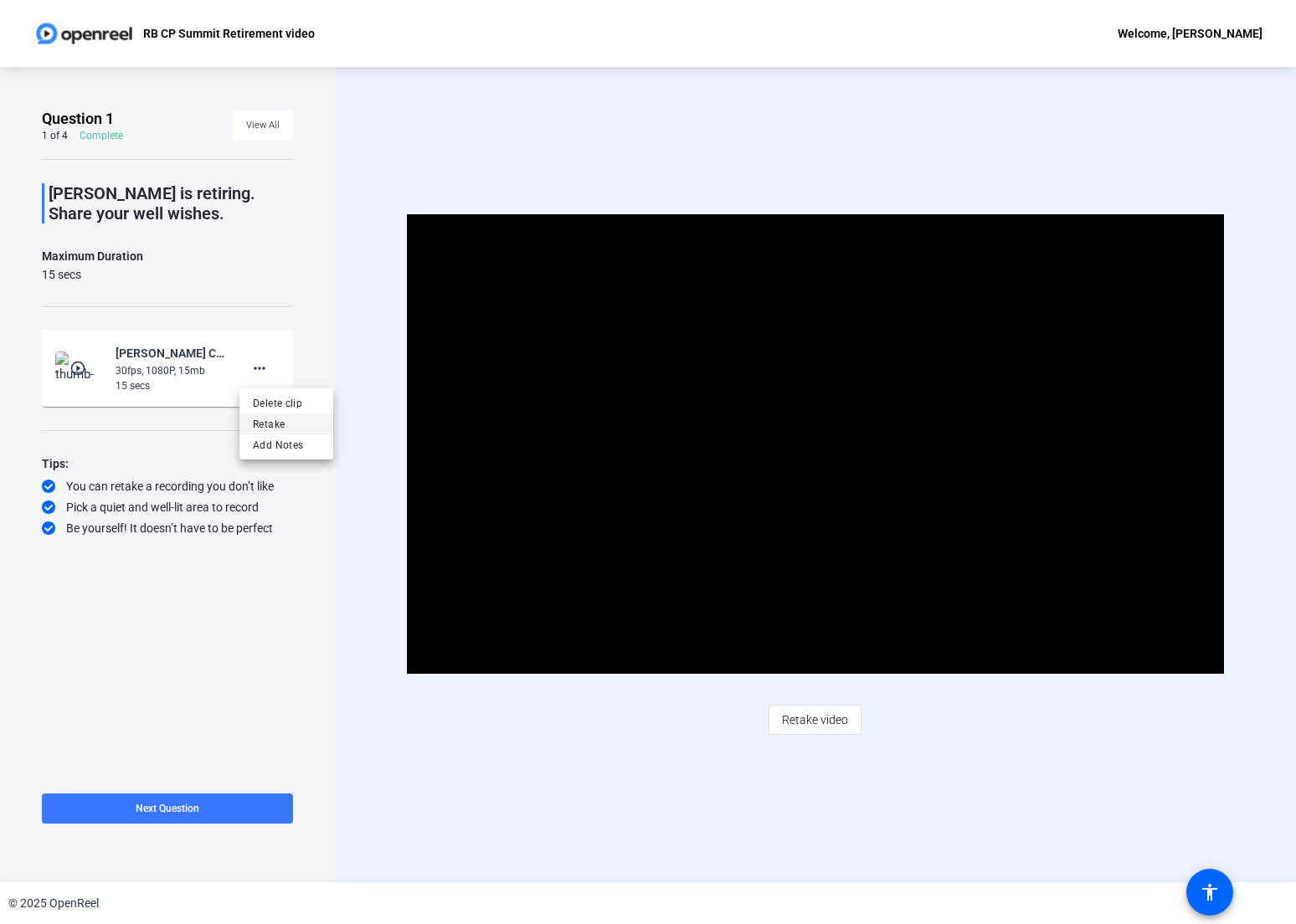
click at [275, 423] on span "Retake" at bounding box center [286, 424] width 67 height 20
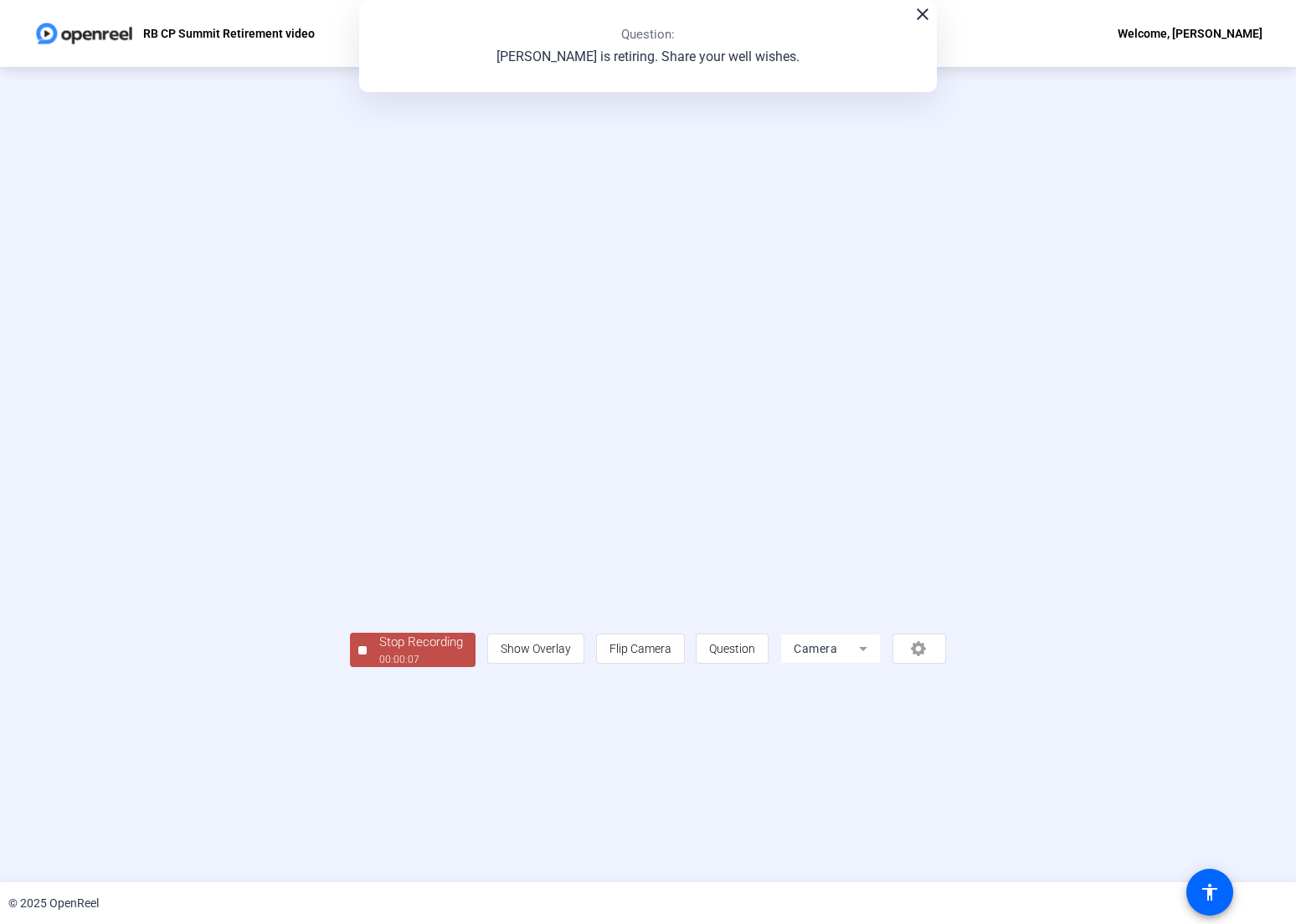
click at [924, 11] on mat-icon "close" at bounding box center [923, 13] width 20 height 20
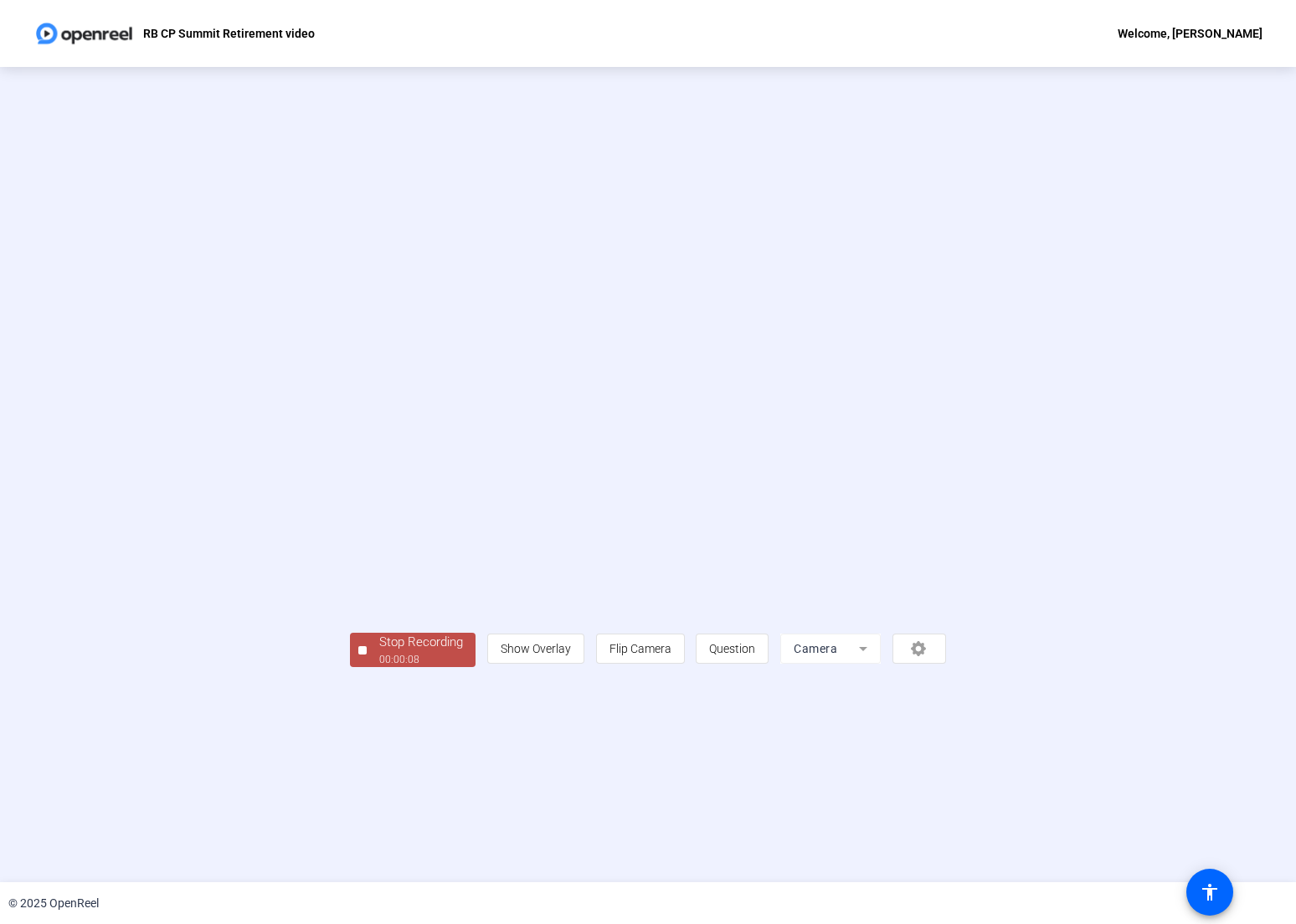
click at [379, 652] on div "Stop Recording" at bounding box center [420, 642] width 84 height 19
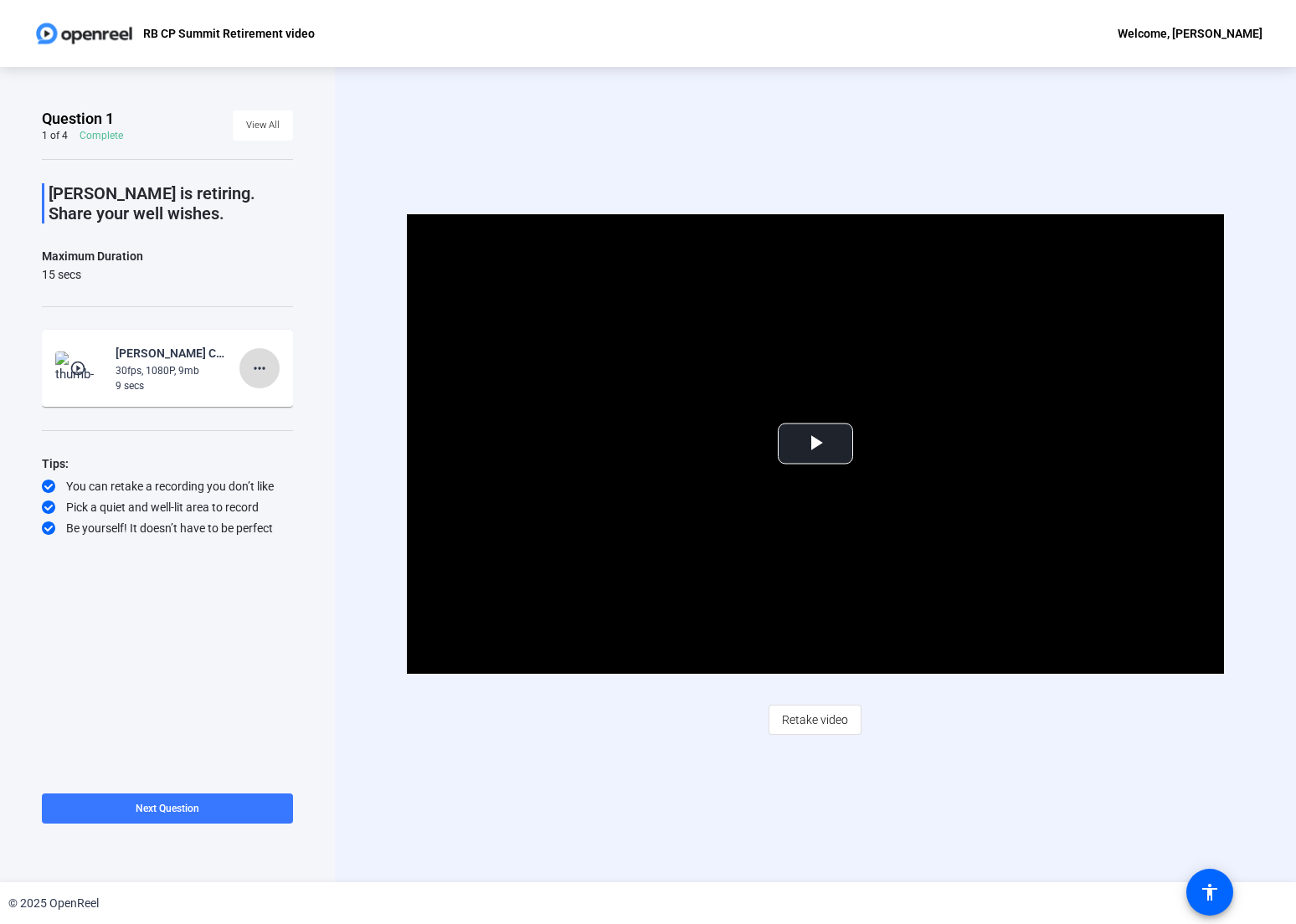
click at [267, 369] on mat-icon "more_horiz" at bounding box center [259, 367] width 20 height 20
click at [275, 418] on span "Retake" at bounding box center [286, 424] width 67 height 20
click at [252, 367] on mat-icon "more_horiz" at bounding box center [259, 367] width 20 height 20
click at [266, 423] on span "Retake" at bounding box center [286, 424] width 67 height 20
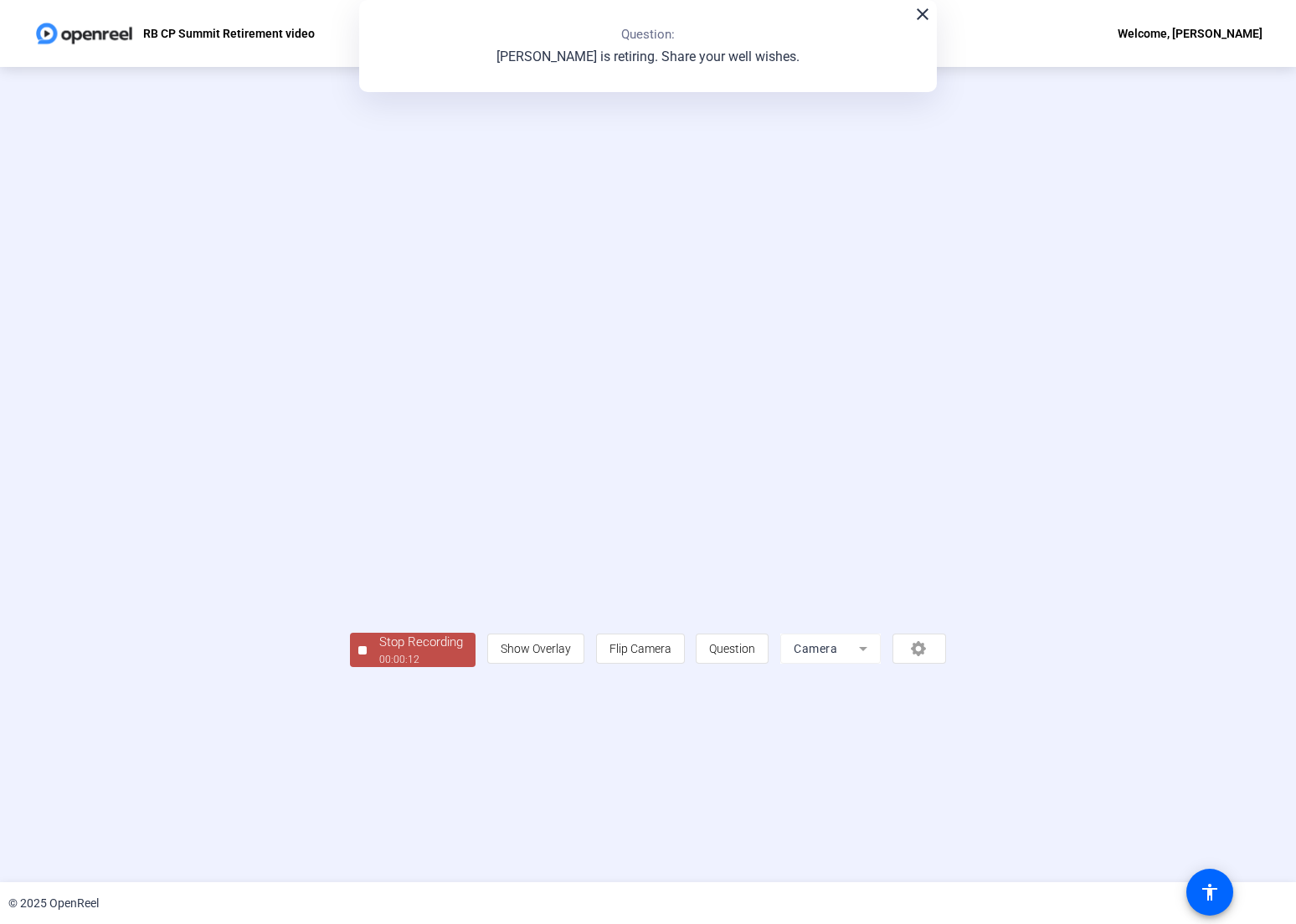
click at [379, 652] on div "Stop Recording" at bounding box center [420, 642] width 84 height 19
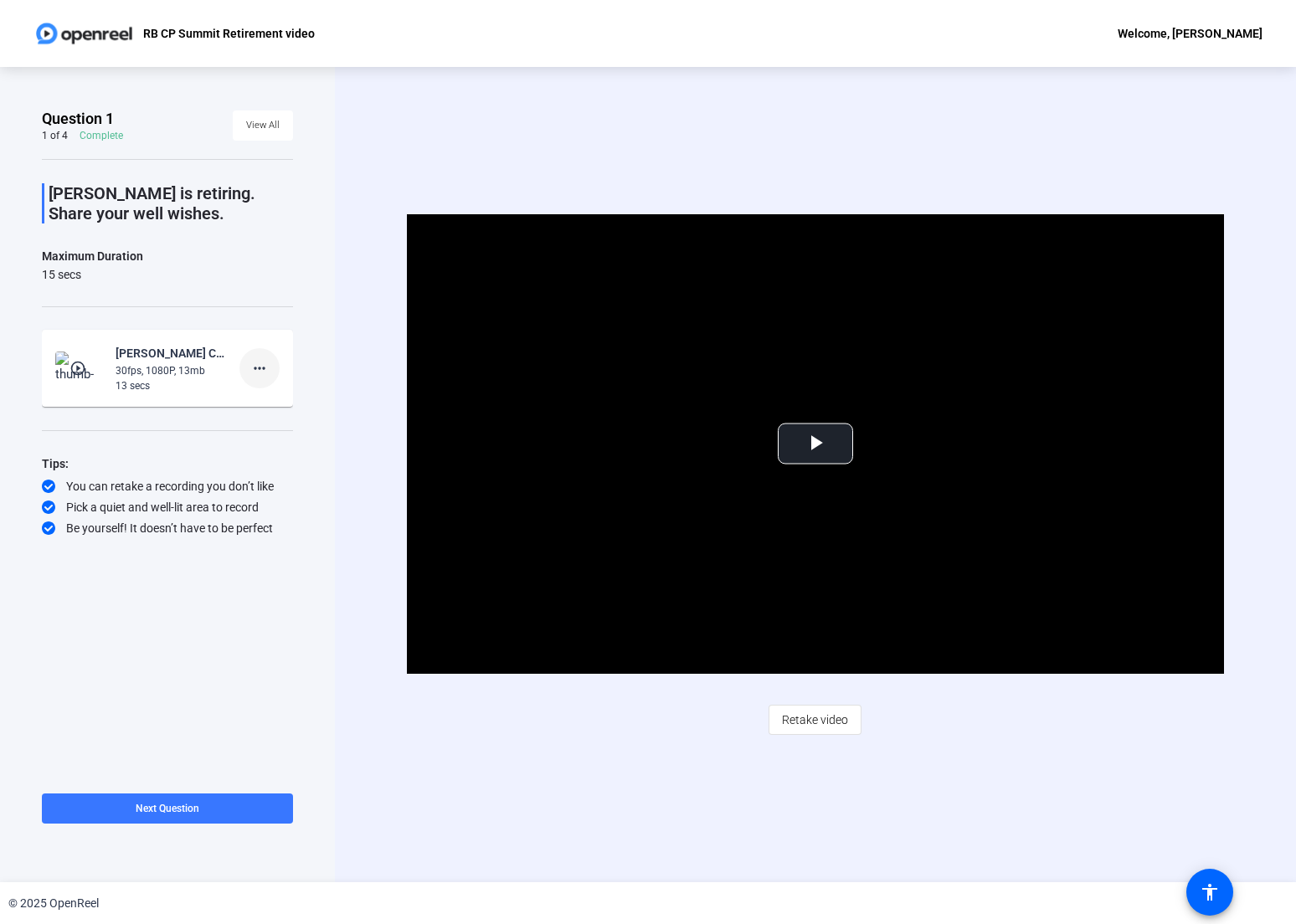
click at [272, 368] on span at bounding box center [259, 368] width 40 height 40
click at [274, 418] on span "Retake" at bounding box center [286, 424] width 67 height 20
click at [259, 370] on mat-icon "more_horiz" at bounding box center [259, 367] width 20 height 20
click at [269, 417] on span "Retake" at bounding box center [286, 424] width 67 height 20
click at [816, 443] on span "Video Player" at bounding box center [816, 443] width 0 height 0
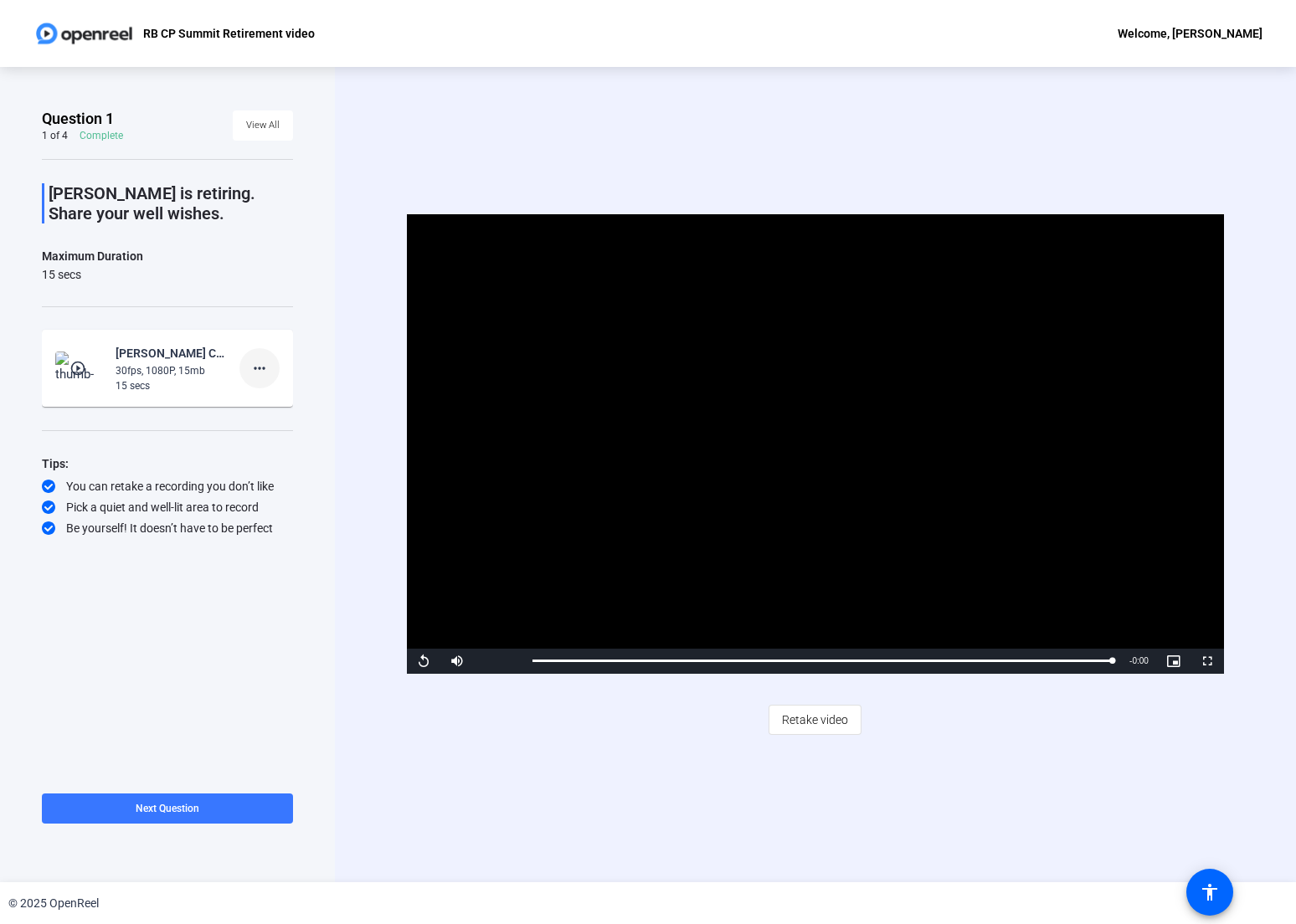
click at [249, 366] on span at bounding box center [259, 368] width 40 height 40
click at [266, 419] on span "Retake" at bounding box center [286, 424] width 67 height 20
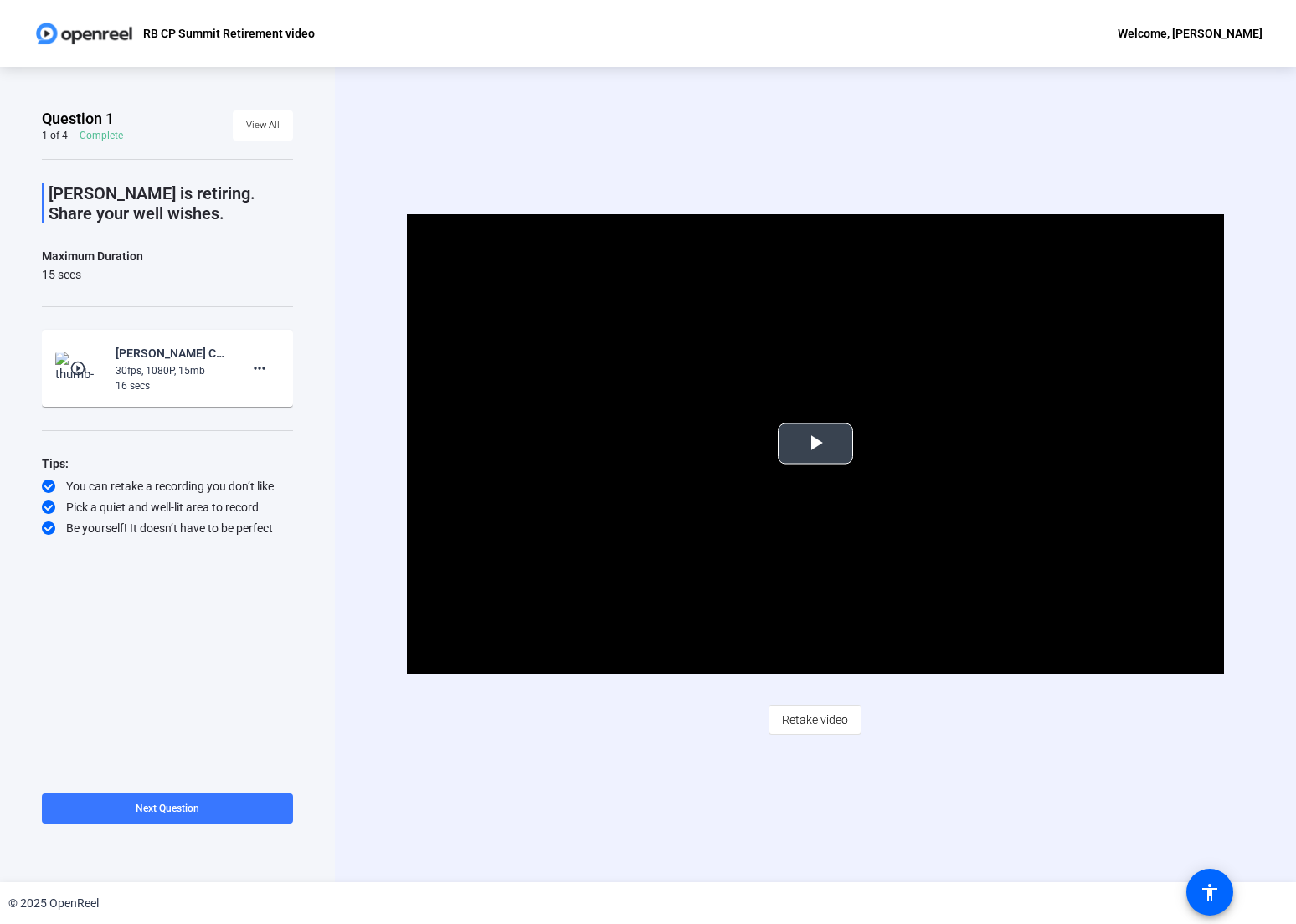
click at [816, 443] on span "Video Player" at bounding box center [816, 443] width 0 height 0
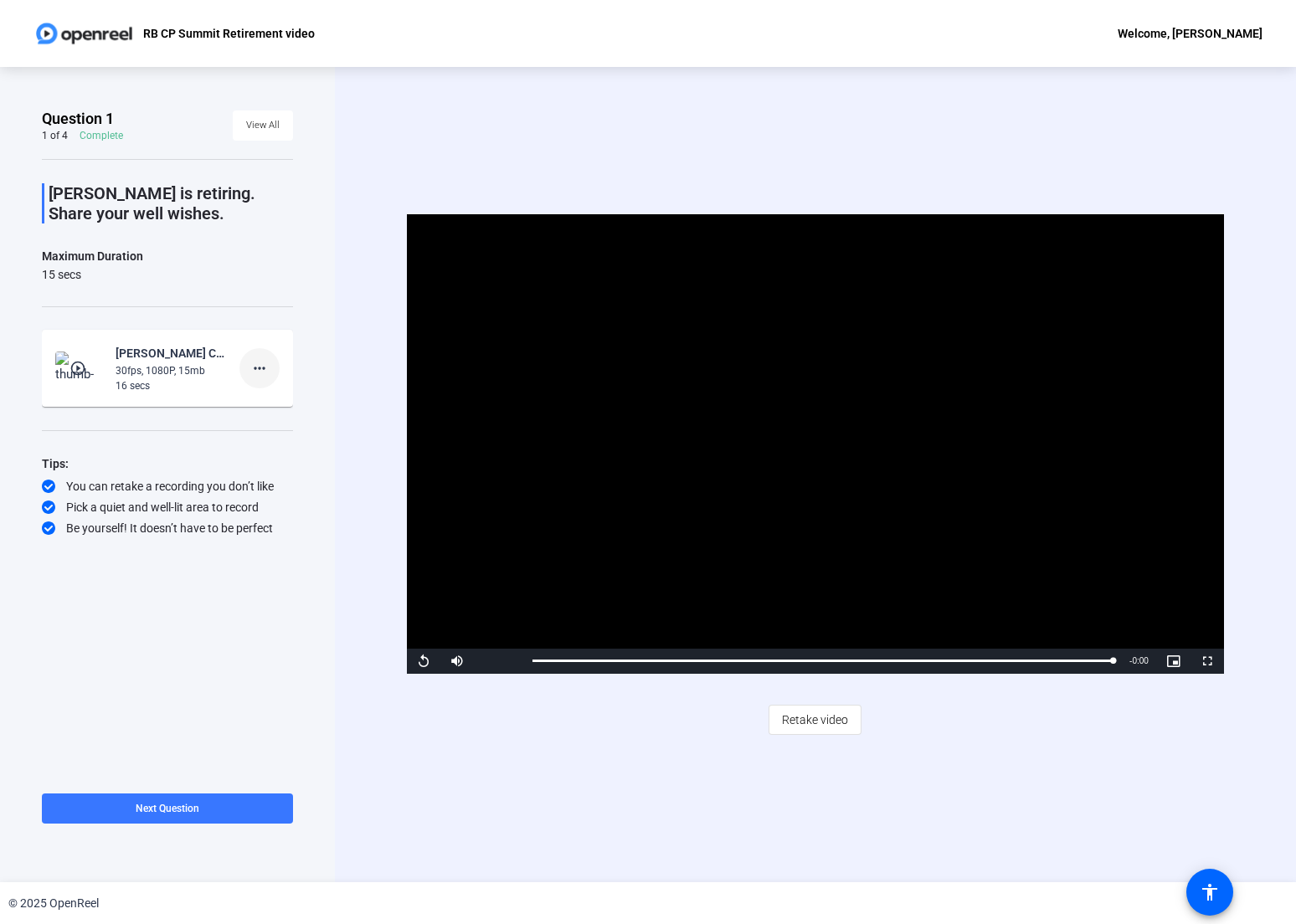
click at [262, 371] on mat-icon "more_horiz" at bounding box center [259, 367] width 20 height 20
click at [279, 417] on span "Retake" at bounding box center [286, 424] width 67 height 20
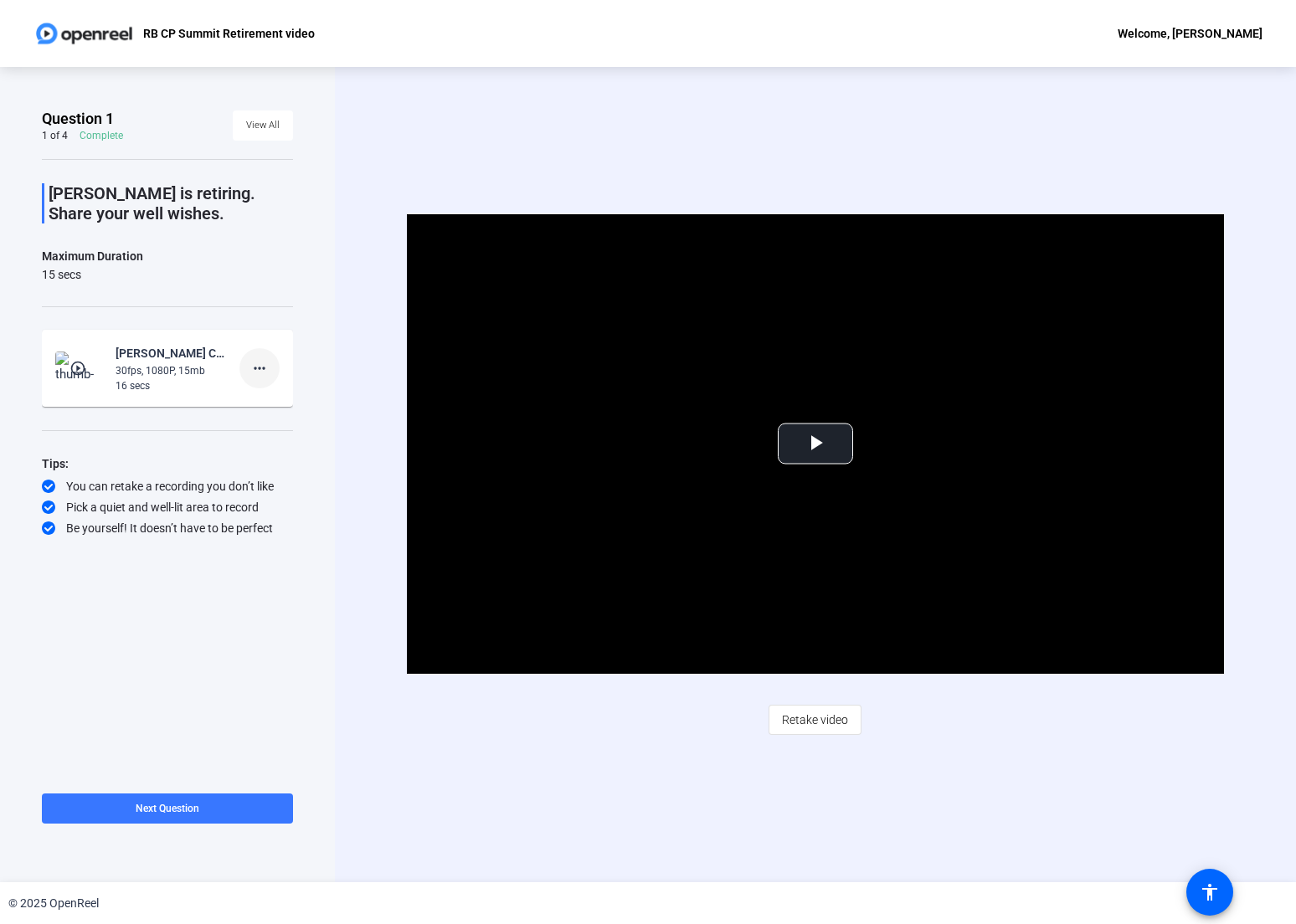
click at [263, 364] on mat-icon "more_horiz" at bounding box center [259, 367] width 20 height 20
click at [272, 416] on span "Retake" at bounding box center [286, 424] width 67 height 20
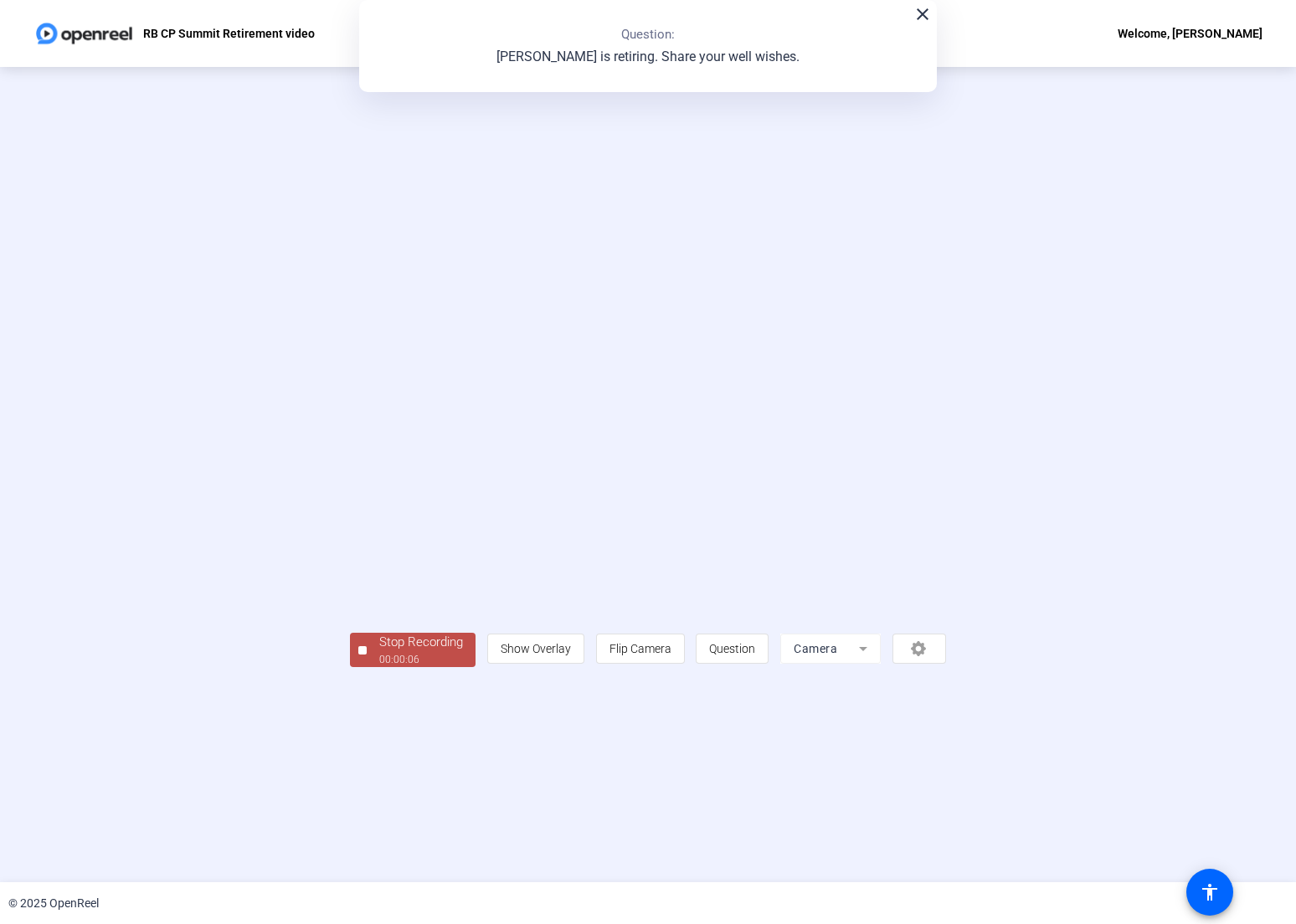
click at [924, 21] on mat-icon "close" at bounding box center [923, 13] width 20 height 20
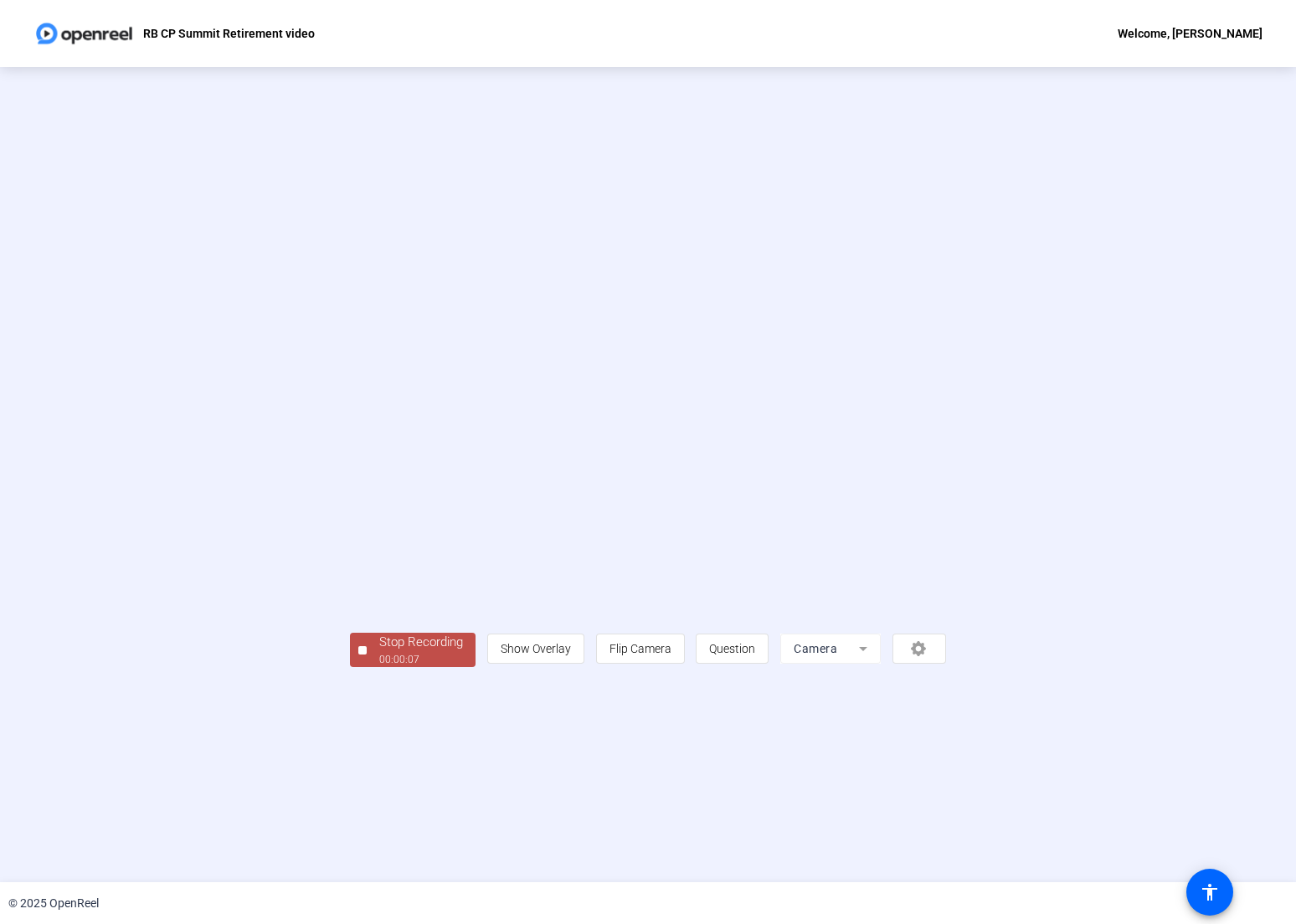
click at [367, 667] on span "Stop Recording 00:00:07" at bounding box center [420, 650] width 108 height 35
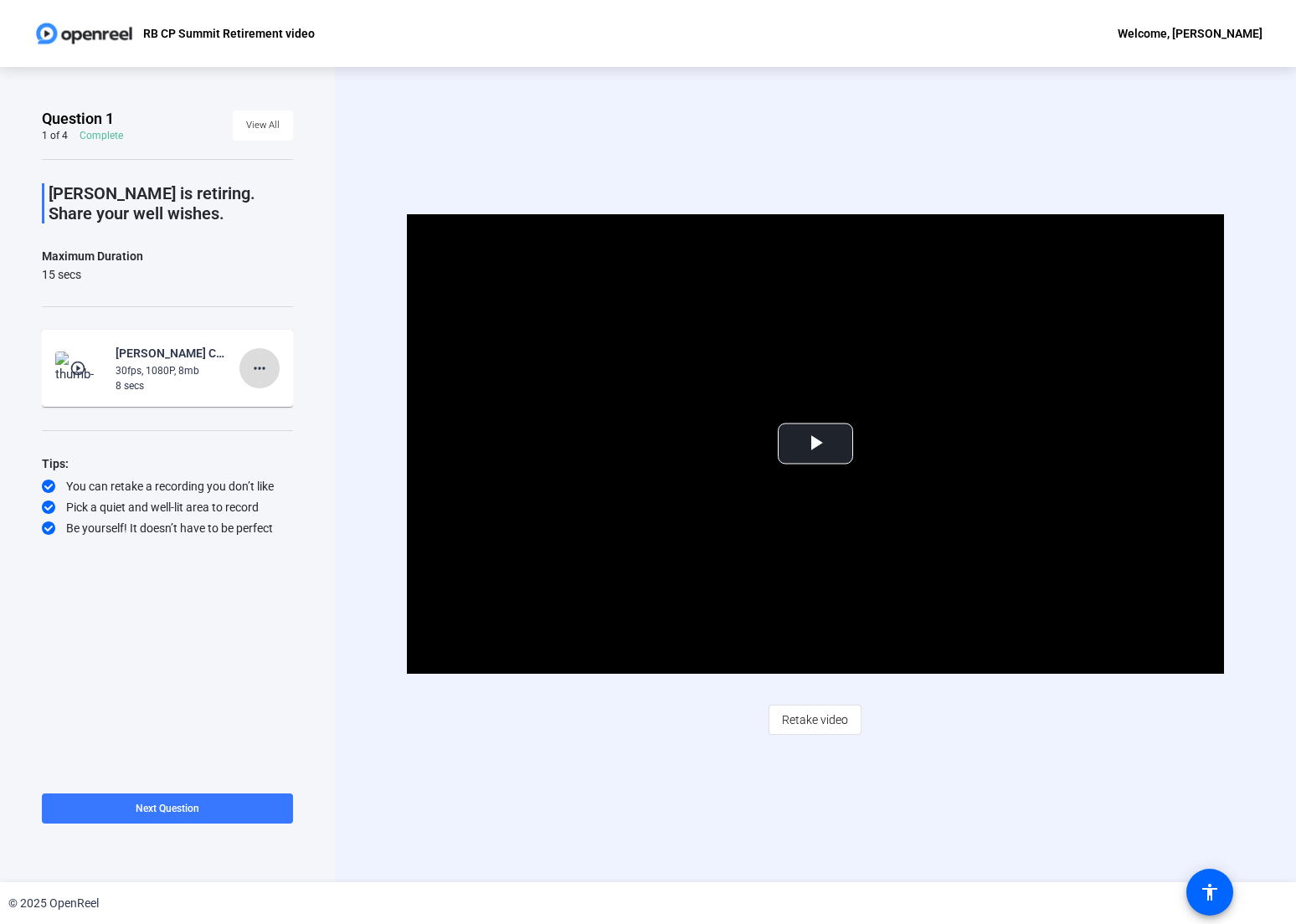
click at [270, 370] on span at bounding box center [259, 368] width 40 height 40
click at [269, 418] on span "Retake" at bounding box center [286, 424] width 67 height 20
click at [816, 443] on span "Video Player" at bounding box center [816, 443] width 0 height 0
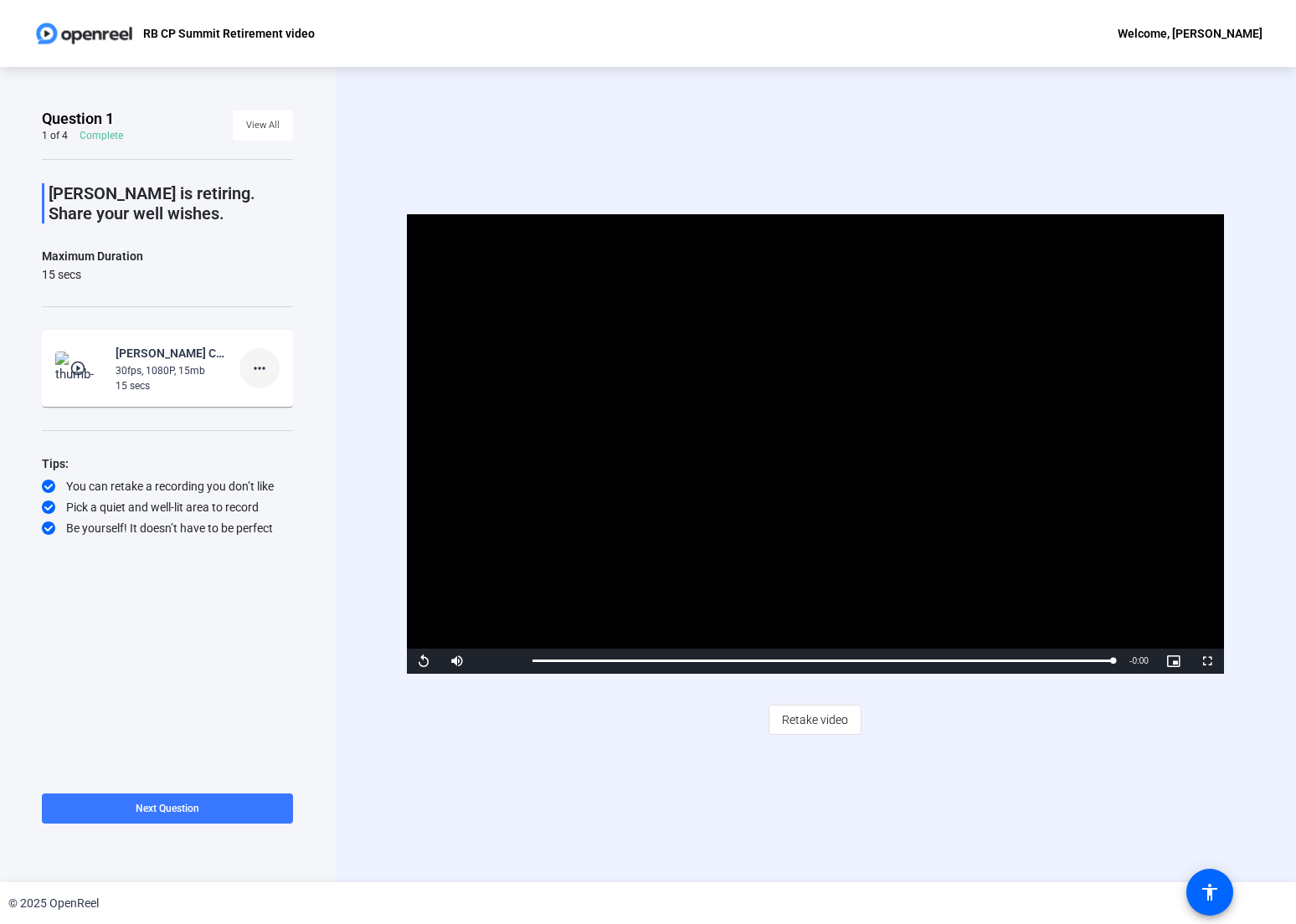
click at [259, 367] on mat-icon "more_horiz" at bounding box center [259, 367] width 20 height 20
click at [283, 422] on span "Retake" at bounding box center [286, 424] width 67 height 20
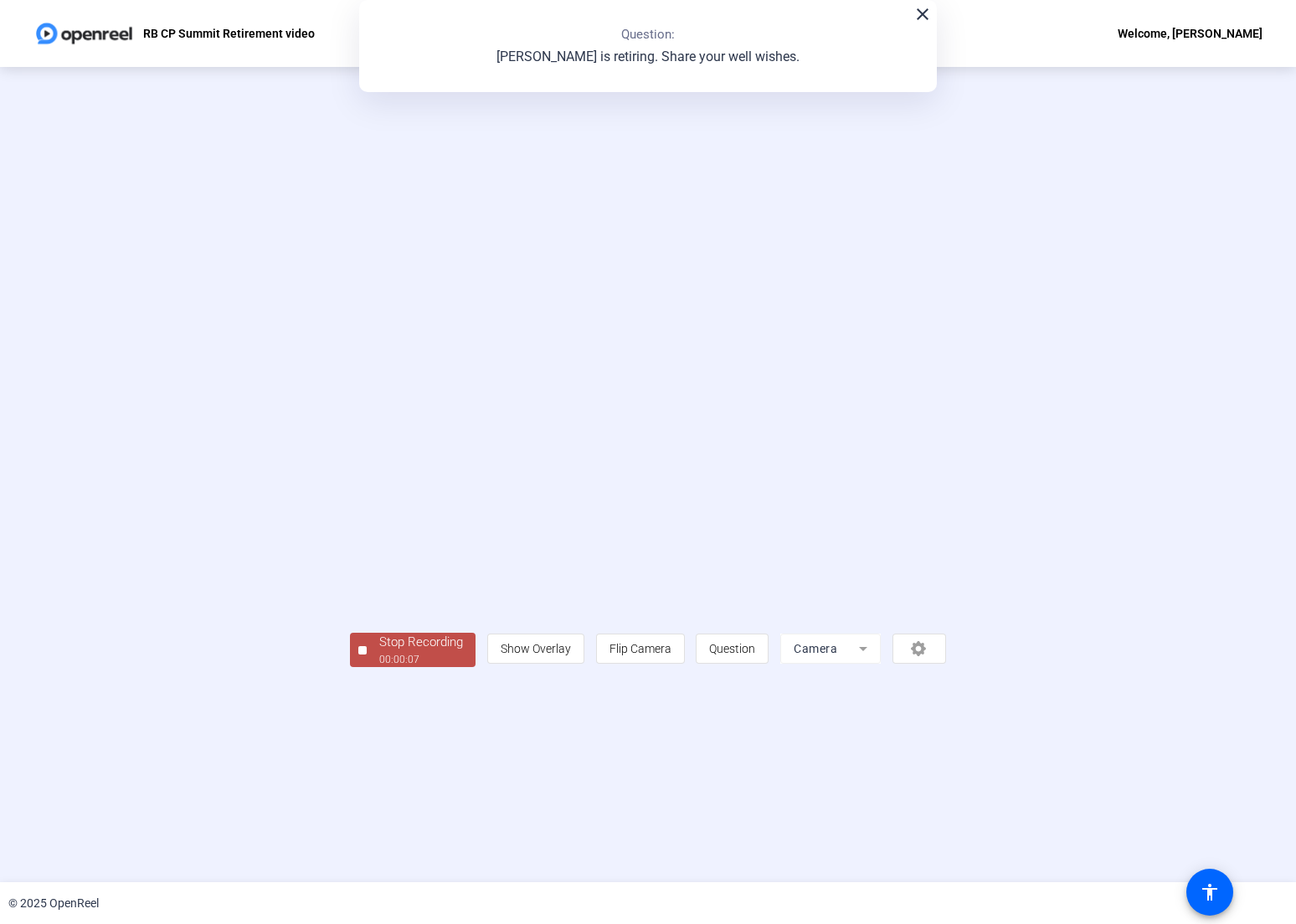
click at [367, 667] on span "Stop Recording 00:00:07" at bounding box center [420, 650] width 108 height 35
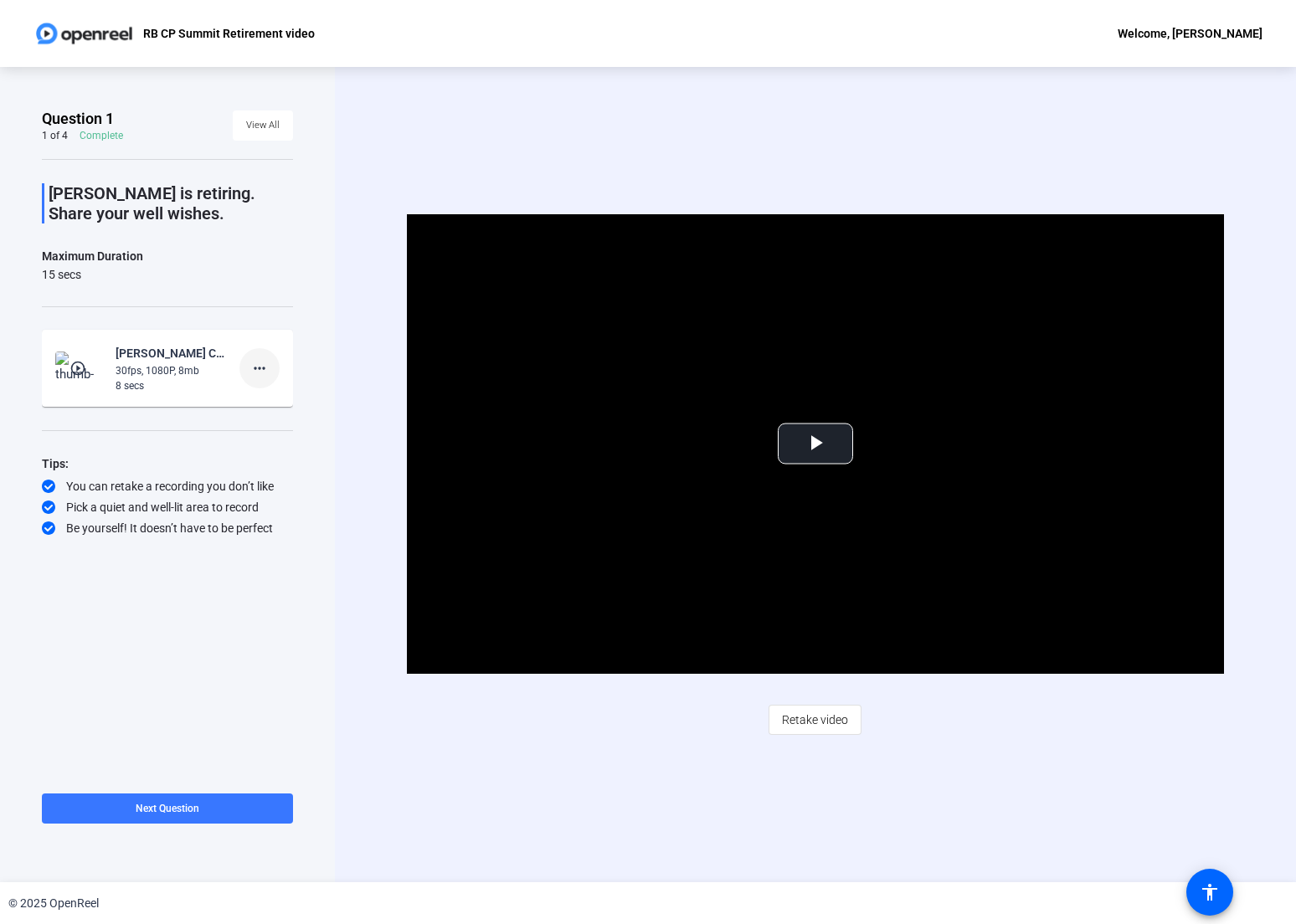
click at [269, 362] on mat-icon "more_horiz" at bounding box center [259, 367] width 20 height 20
click at [270, 417] on span "Retake" at bounding box center [286, 424] width 67 height 20
click at [816, 443] on span "Video Player" at bounding box center [816, 443] width 0 height 0
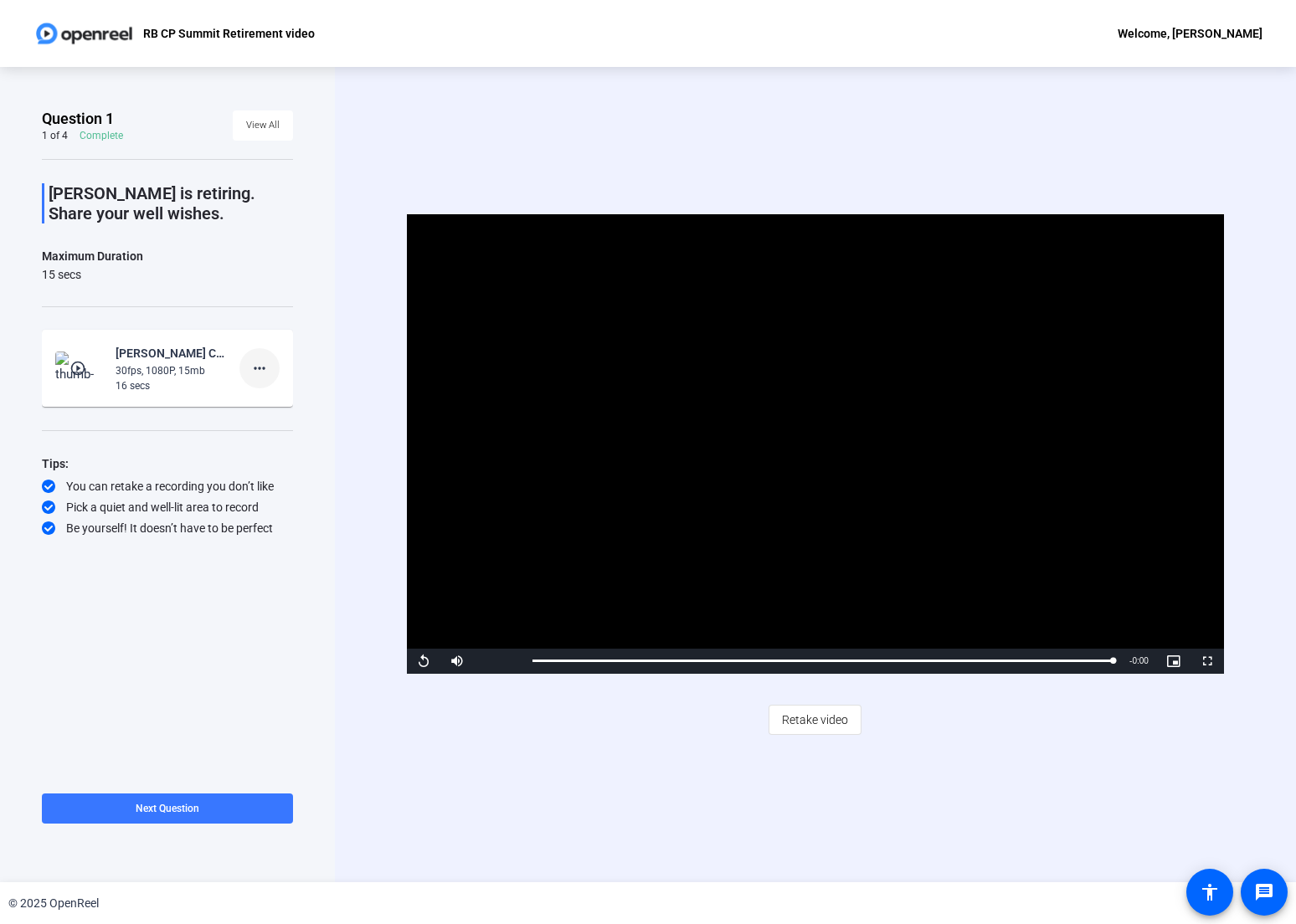
click at [258, 367] on mat-icon "more_horiz" at bounding box center [259, 367] width 20 height 20
click at [273, 418] on span "Retake" at bounding box center [286, 424] width 67 height 20
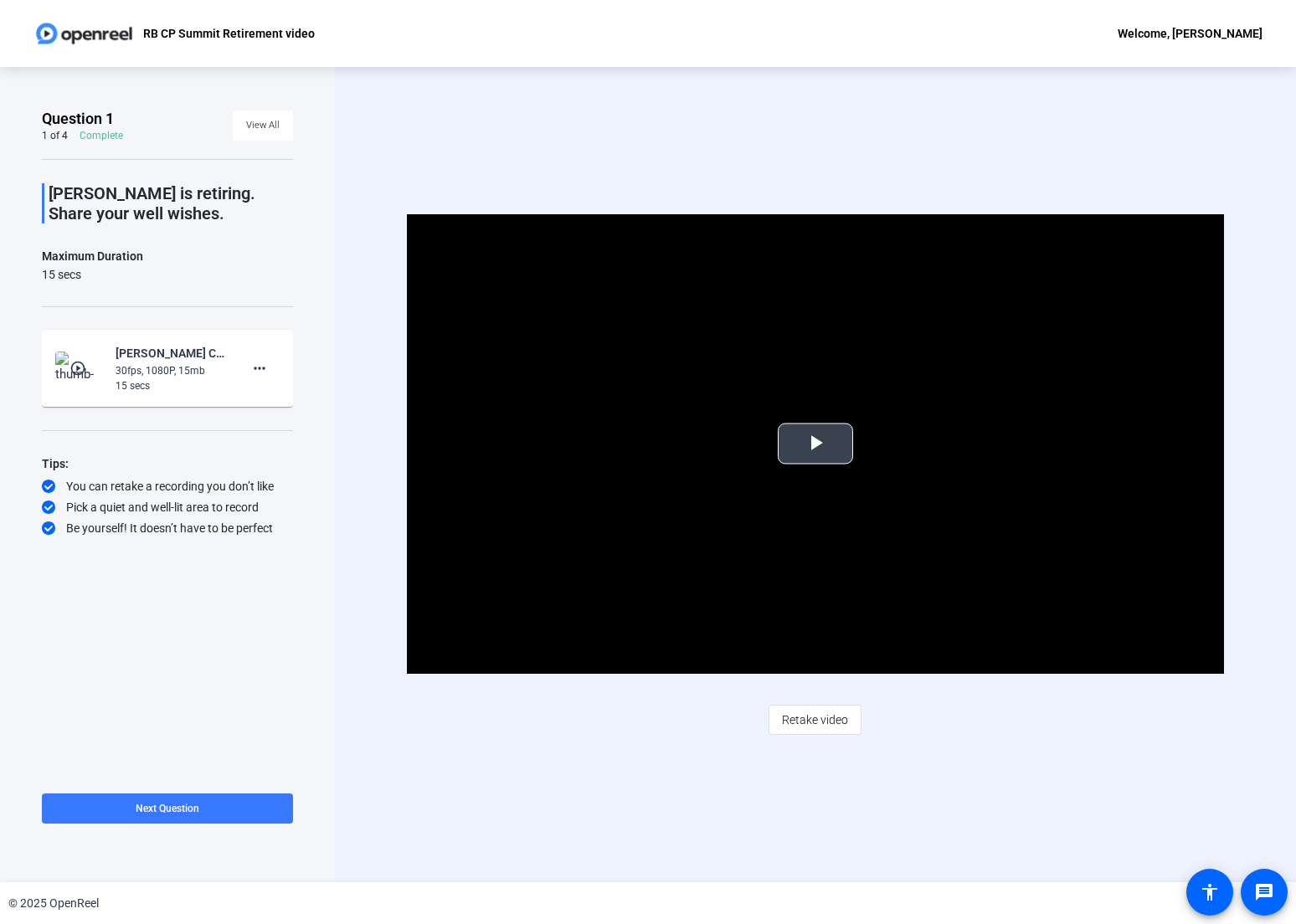
click at [816, 443] on span "Video Player" at bounding box center [816, 443] width 0 height 0
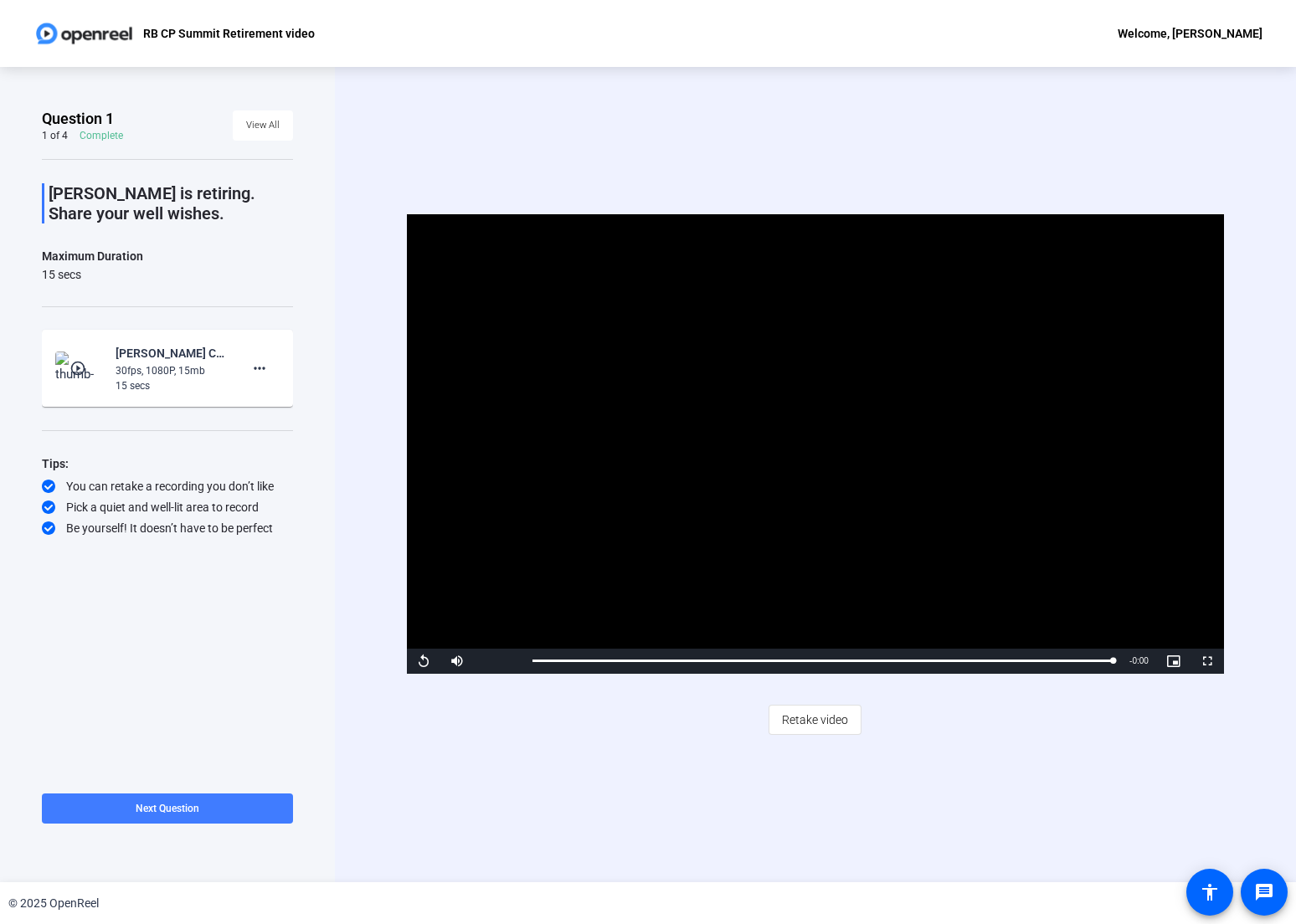
click at [135, 806] on span "Next Question" at bounding box center [167, 809] width 63 height 12
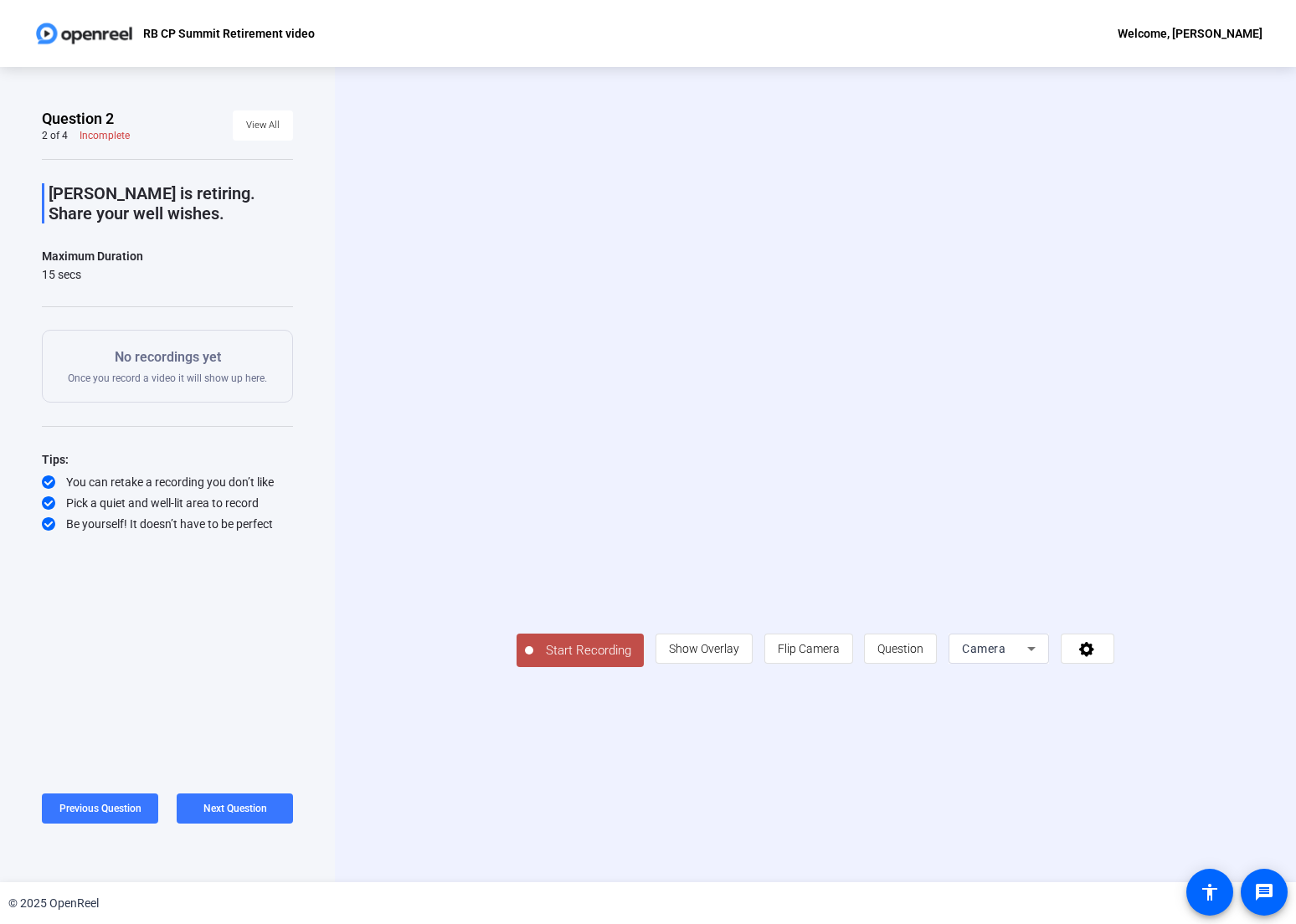
click at [534, 660] on span "Start Recording" at bounding box center [588, 651] width 110 height 19
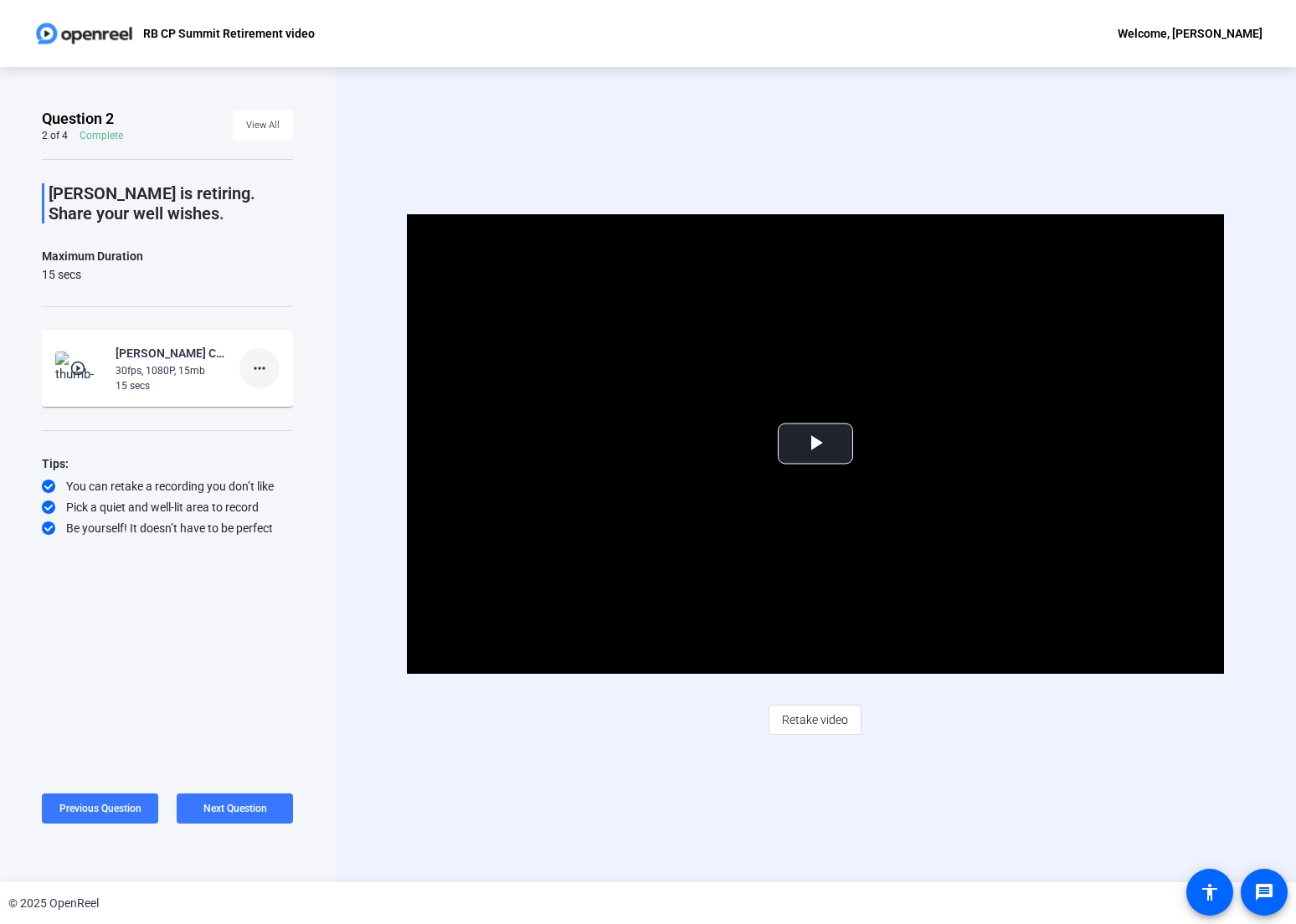
click at [254, 361] on mat-icon "more_horiz" at bounding box center [259, 367] width 20 height 20
click at [270, 417] on span "Retake" at bounding box center [286, 424] width 67 height 20
click at [258, 360] on mat-icon "more_horiz" at bounding box center [259, 367] width 20 height 20
click at [275, 421] on span "Retake" at bounding box center [286, 424] width 67 height 20
click at [230, 806] on span "Next Question" at bounding box center [235, 809] width 63 height 12
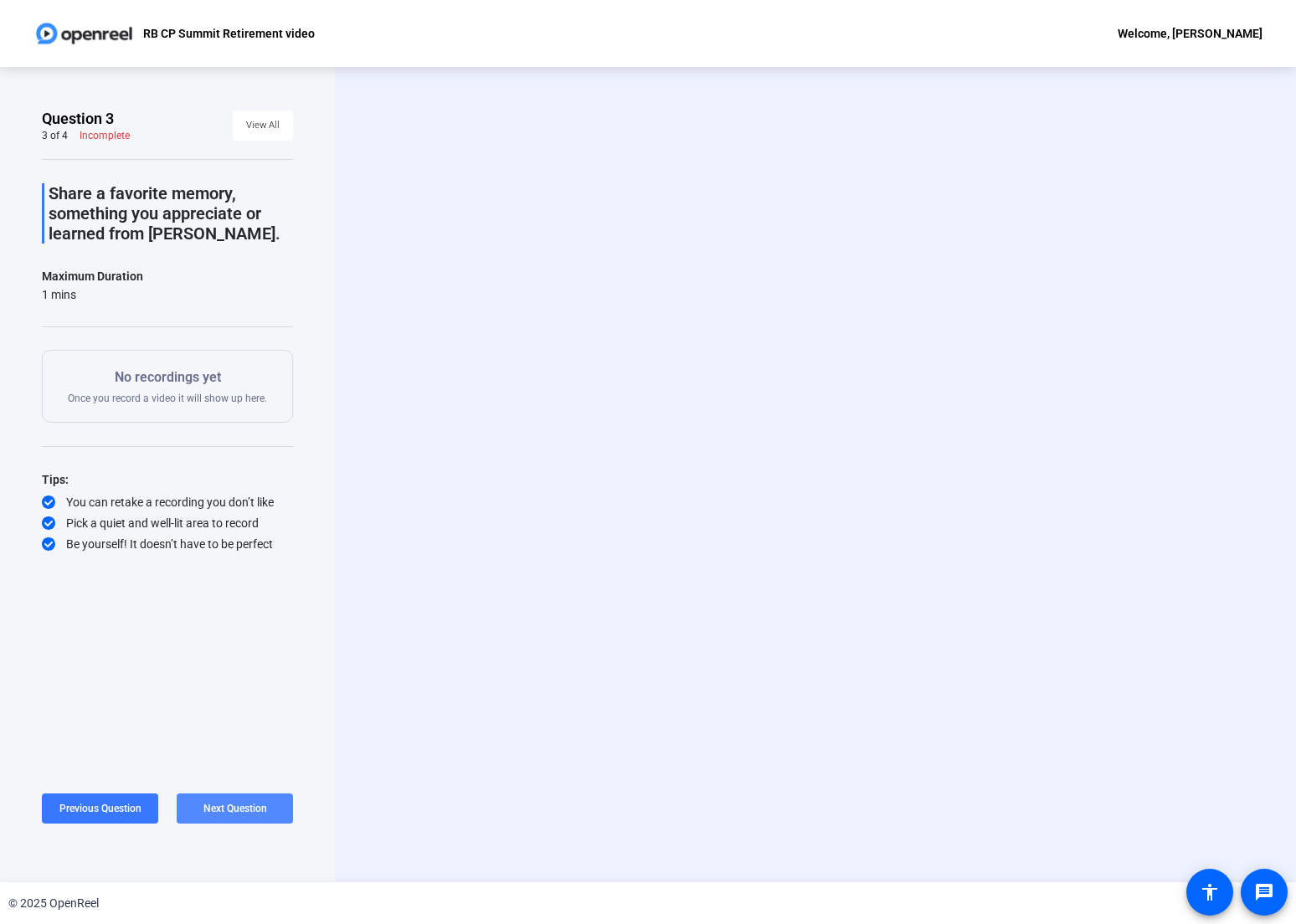
click at [250, 809] on span "Next Question" at bounding box center [235, 809] width 63 height 12
click at [250, 809] on span at bounding box center [168, 809] width 252 height 40
click at [250, 809] on span "Next Question" at bounding box center [235, 809] width 63 height 12
